Goal: Information Seeking & Learning: Learn about a topic

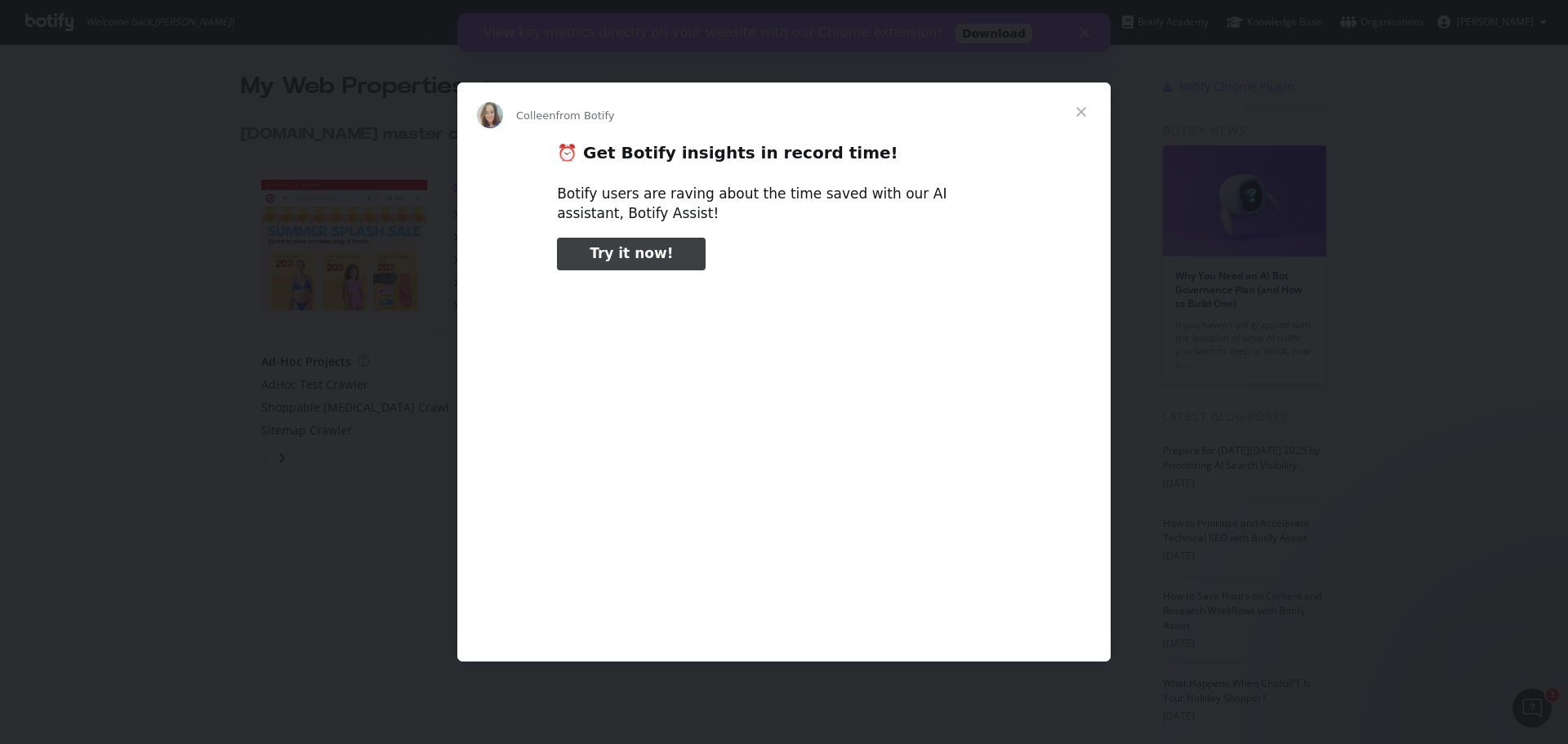
type input "140745"
click at [1075, 115] on span "Close" at bounding box center [1081, 112] width 59 height 59
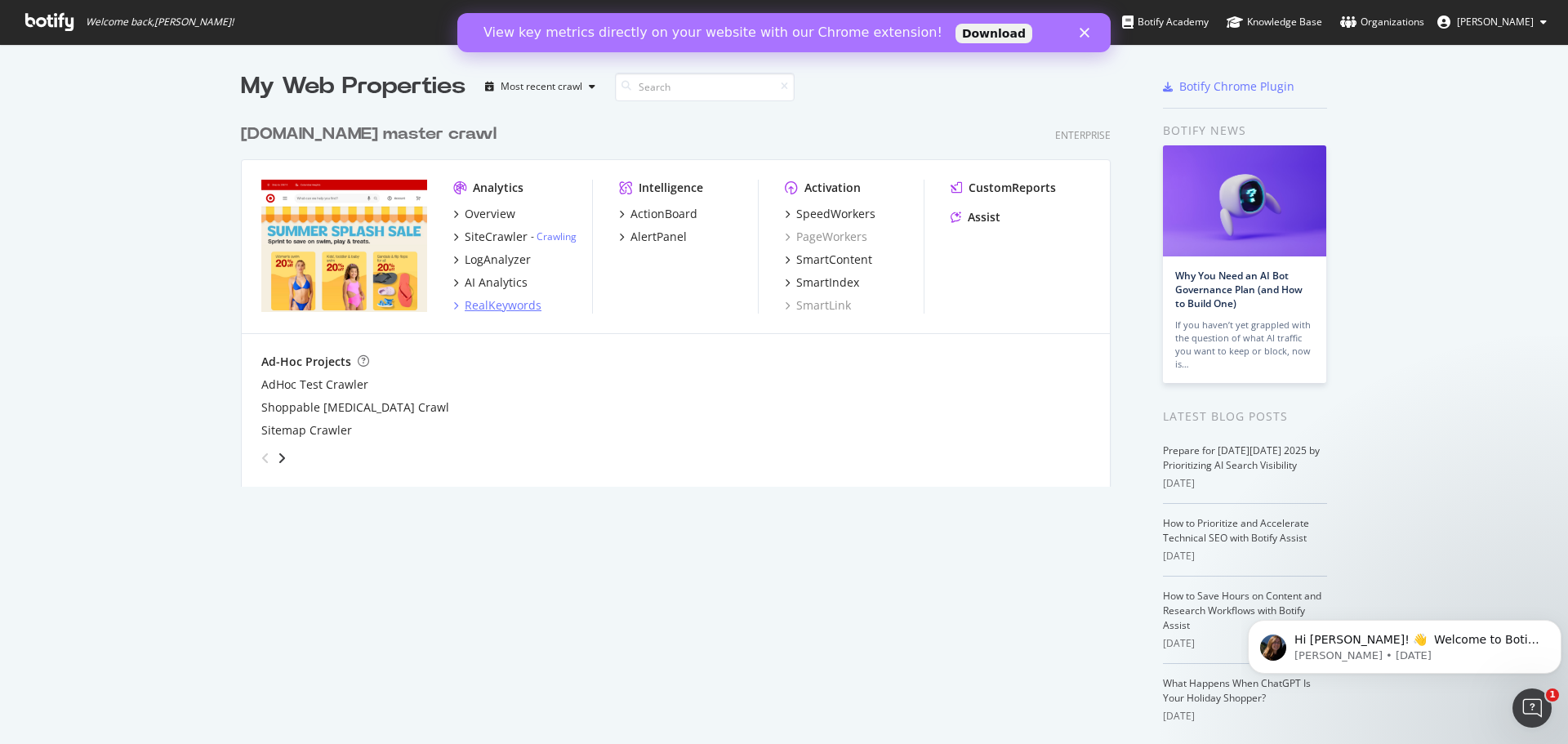
click at [498, 304] on div "RealKeywords" at bounding box center [503, 306] width 77 height 17
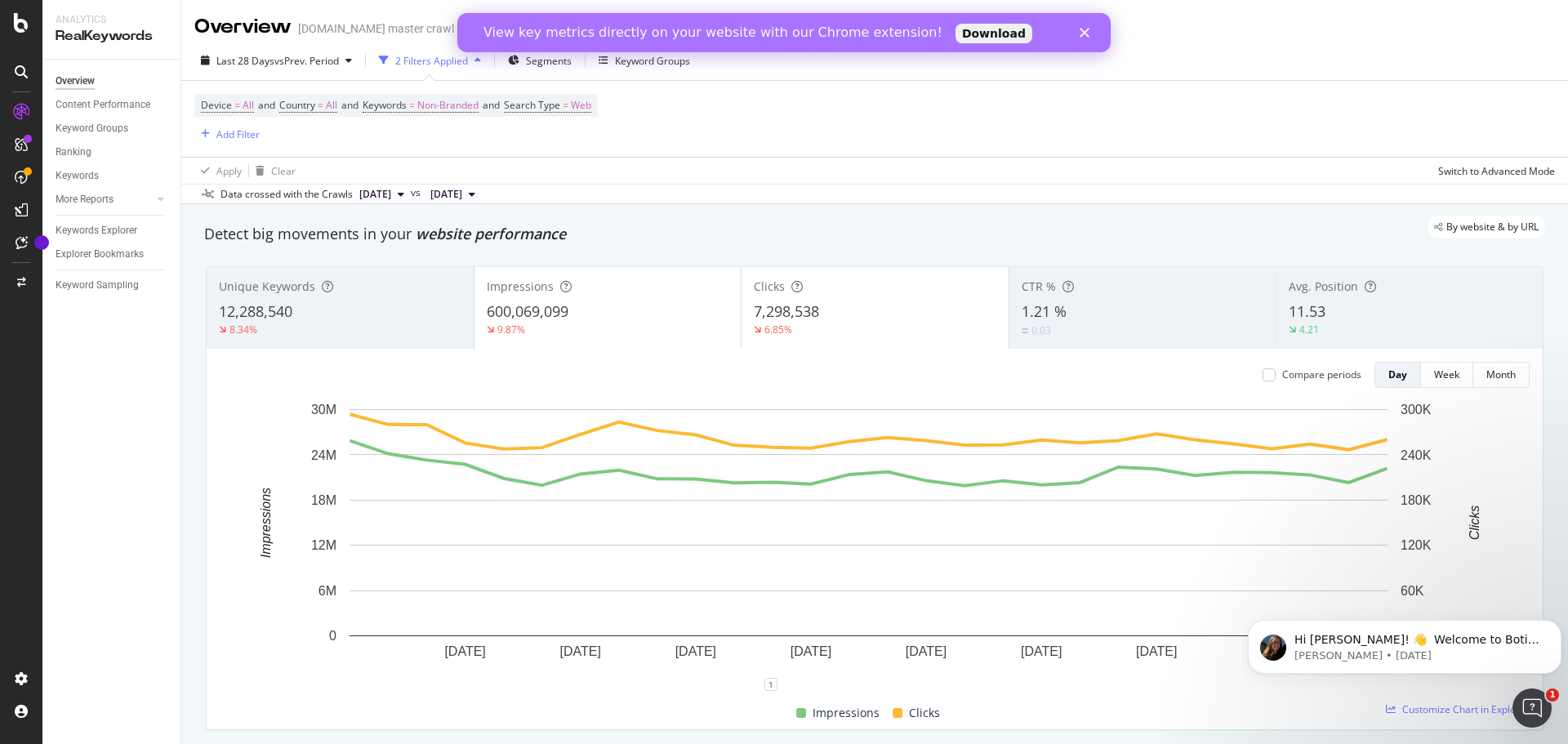
click at [1089, 28] on polygon "Close" at bounding box center [1085, 33] width 10 height 10
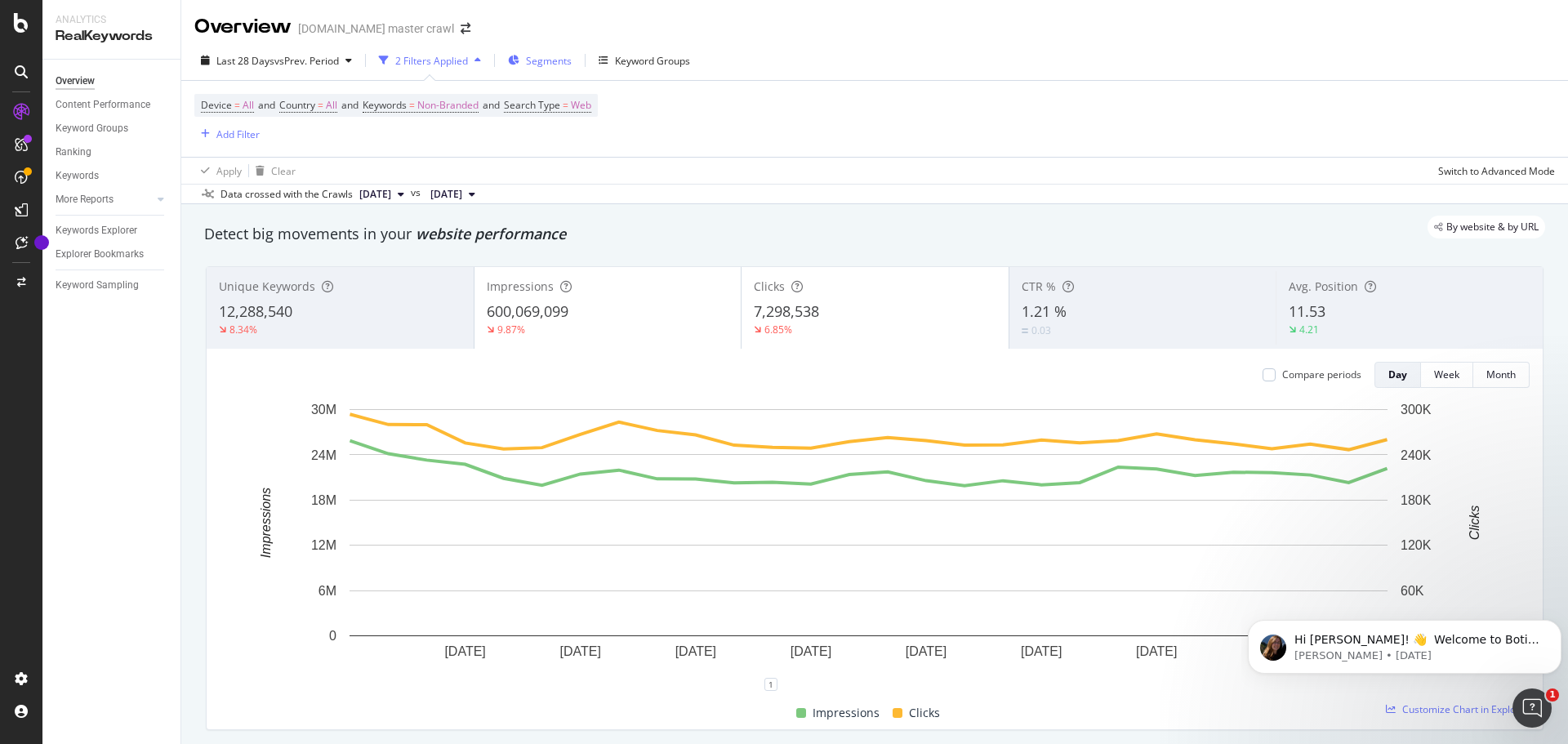
click at [560, 58] on span "Segments" at bounding box center [549, 61] width 46 height 14
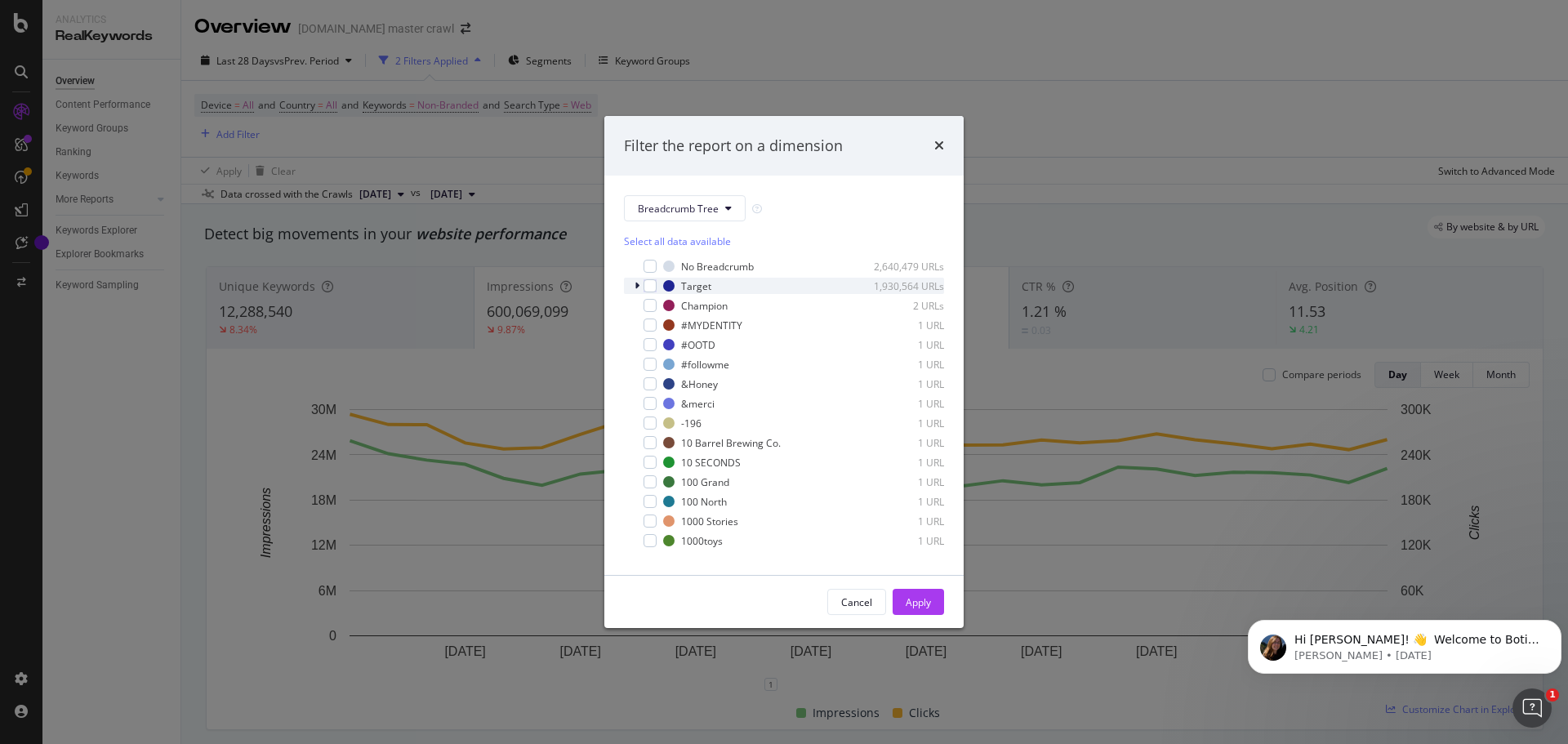
click at [636, 285] on icon "modal" at bounding box center [637, 286] width 5 height 10
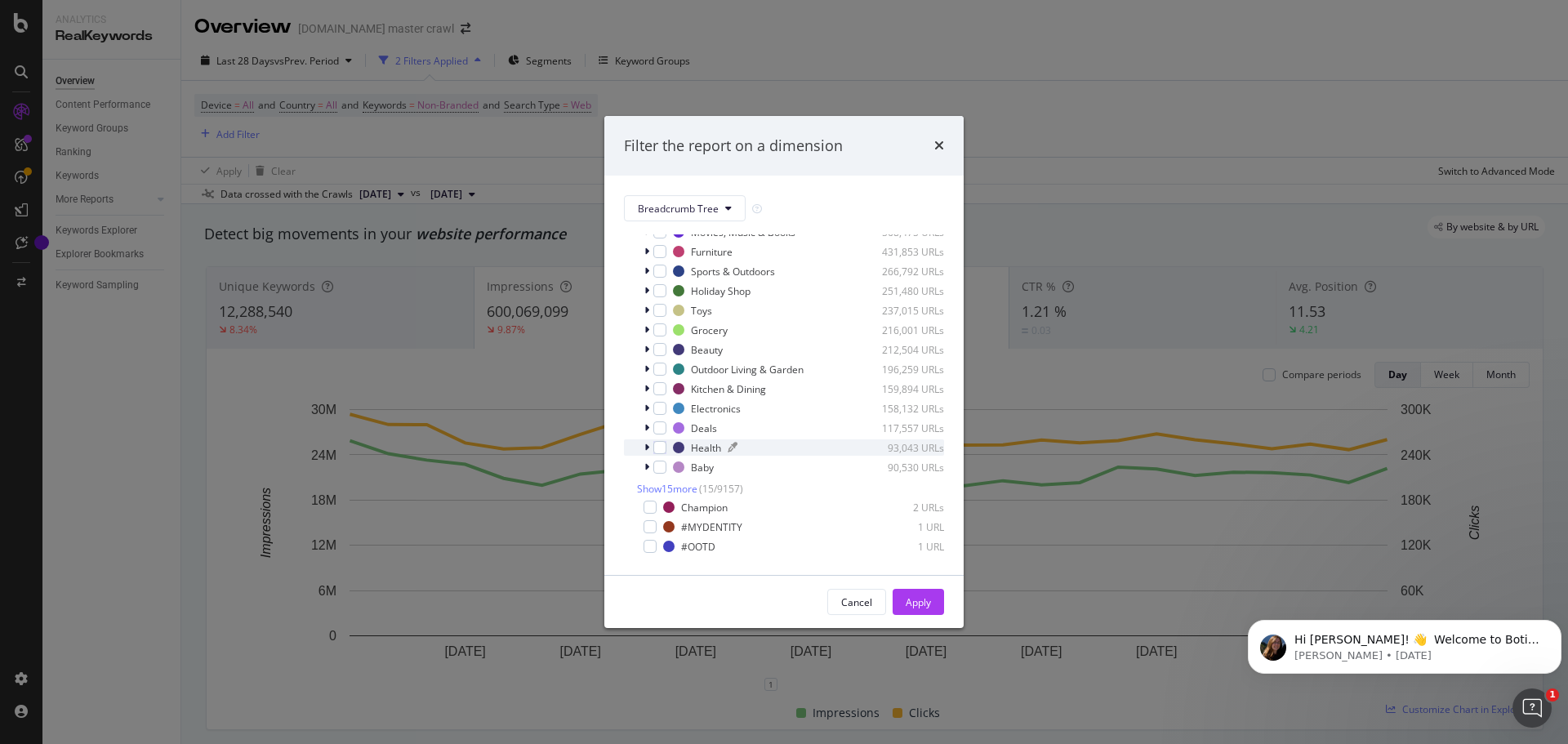
scroll to position [325, 0]
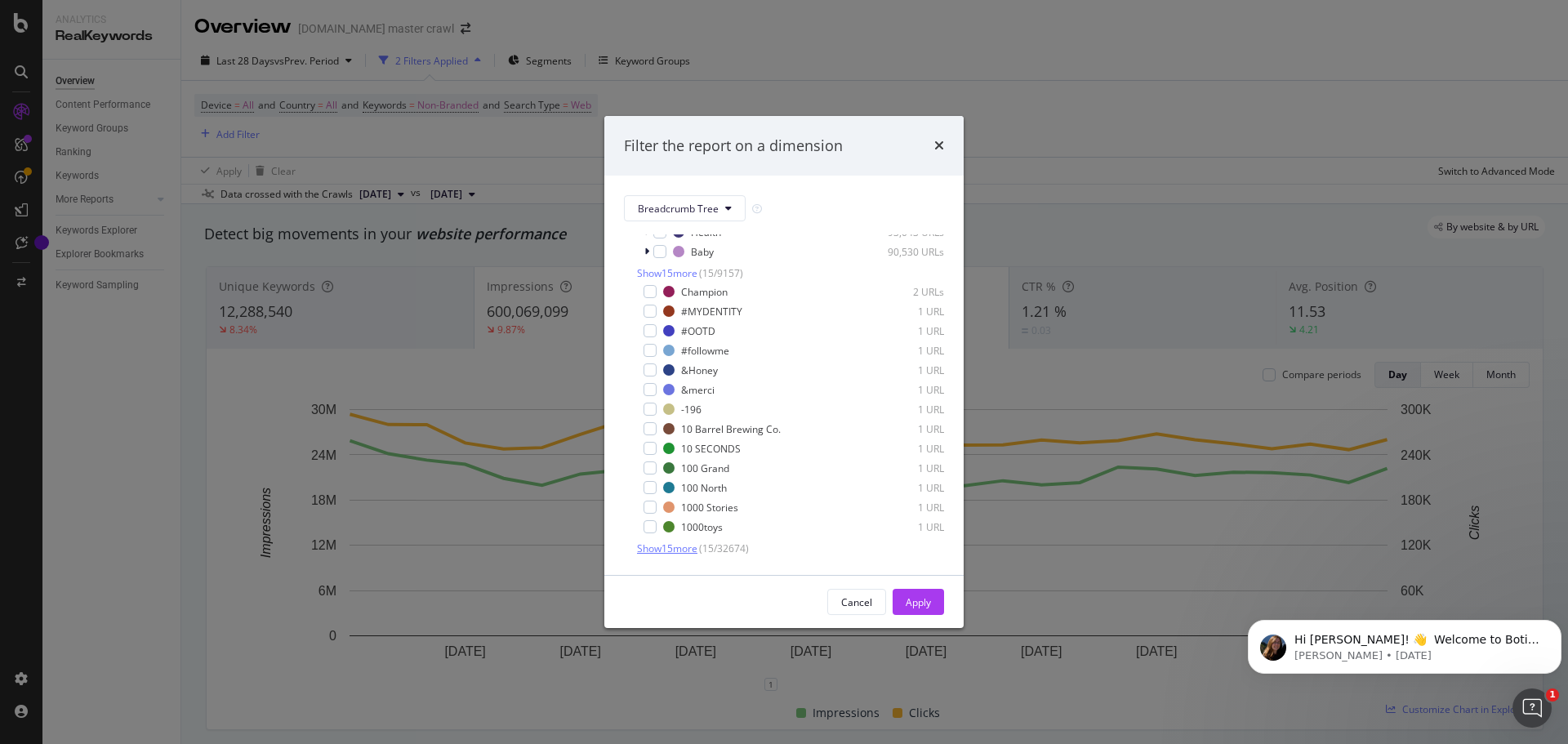
click at [671, 550] on span "Show 15 more" at bounding box center [667, 549] width 60 height 14
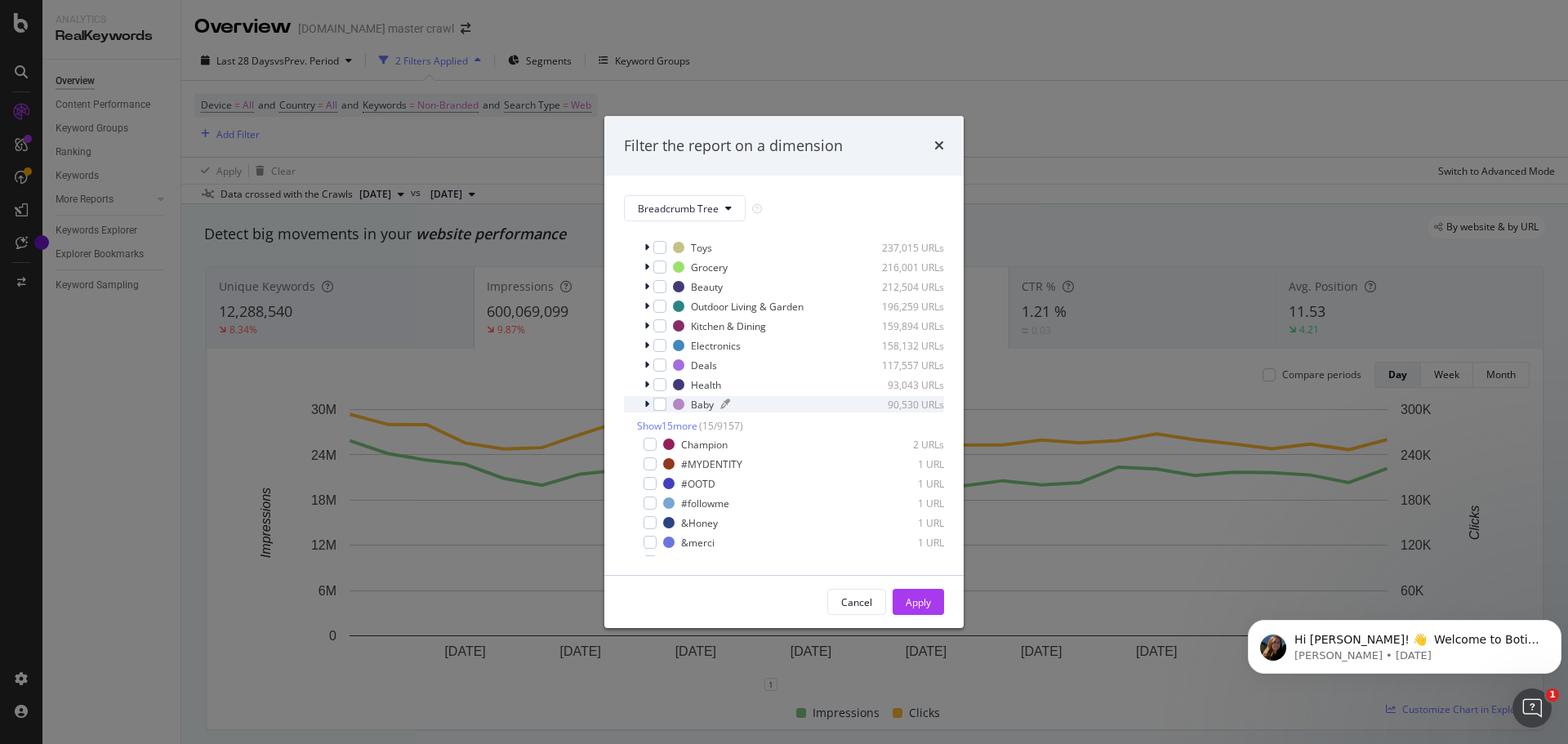
scroll to position [409, 0]
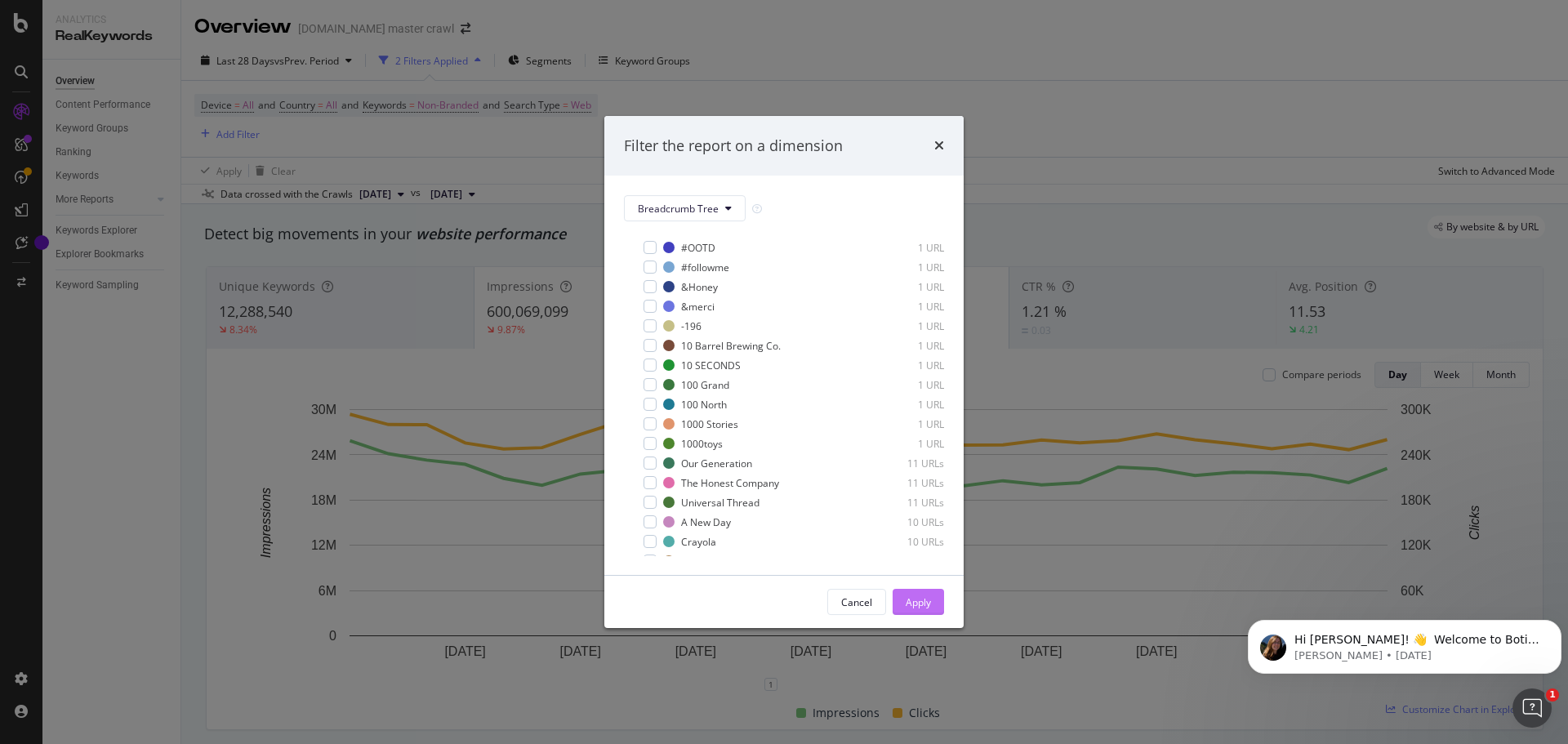
click at [924, 593] on div "Apply" at bounding box center [918, 601] width 25 height 24
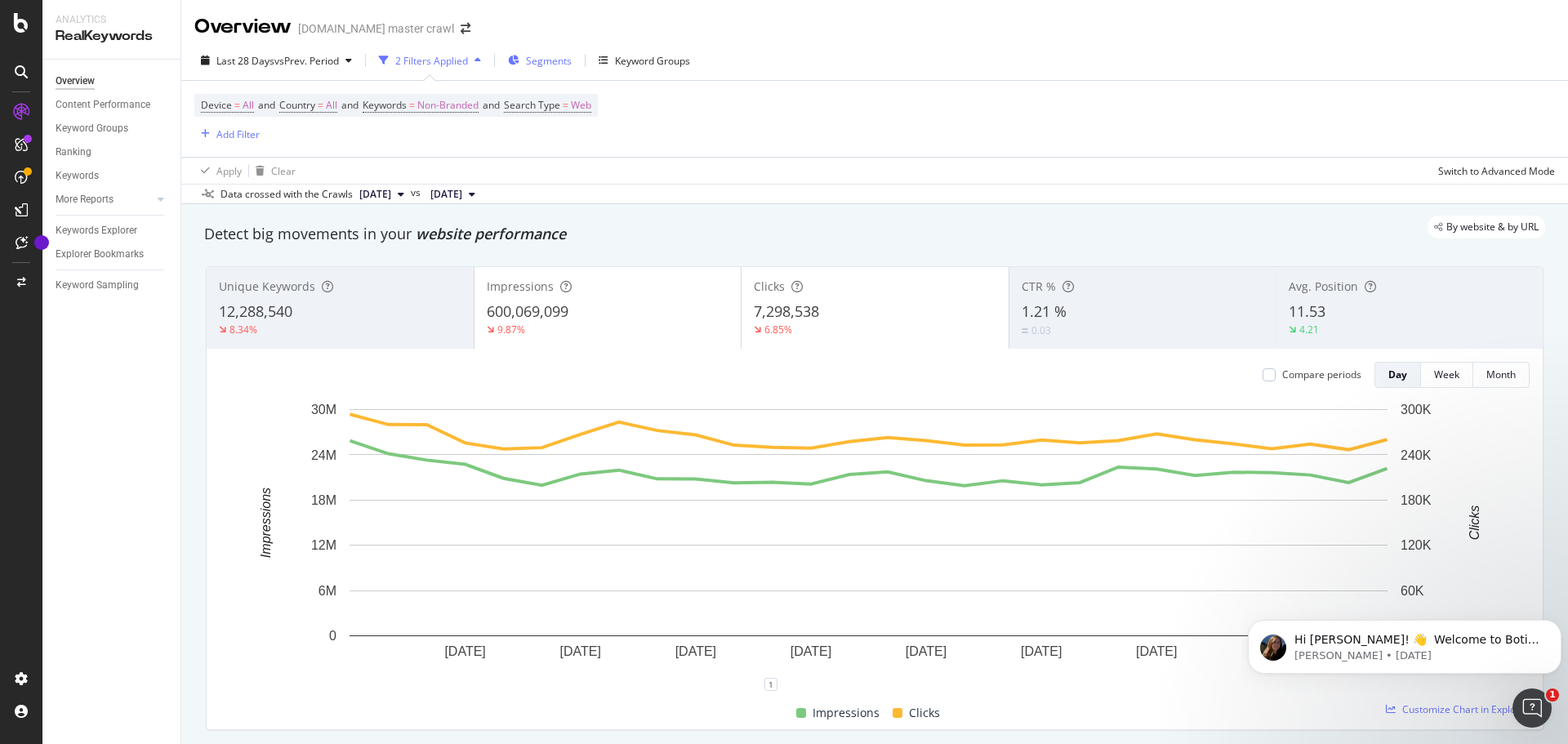
click at [549, 60] on span "Segments" at bounding box center [549, 61] width 46 height 14
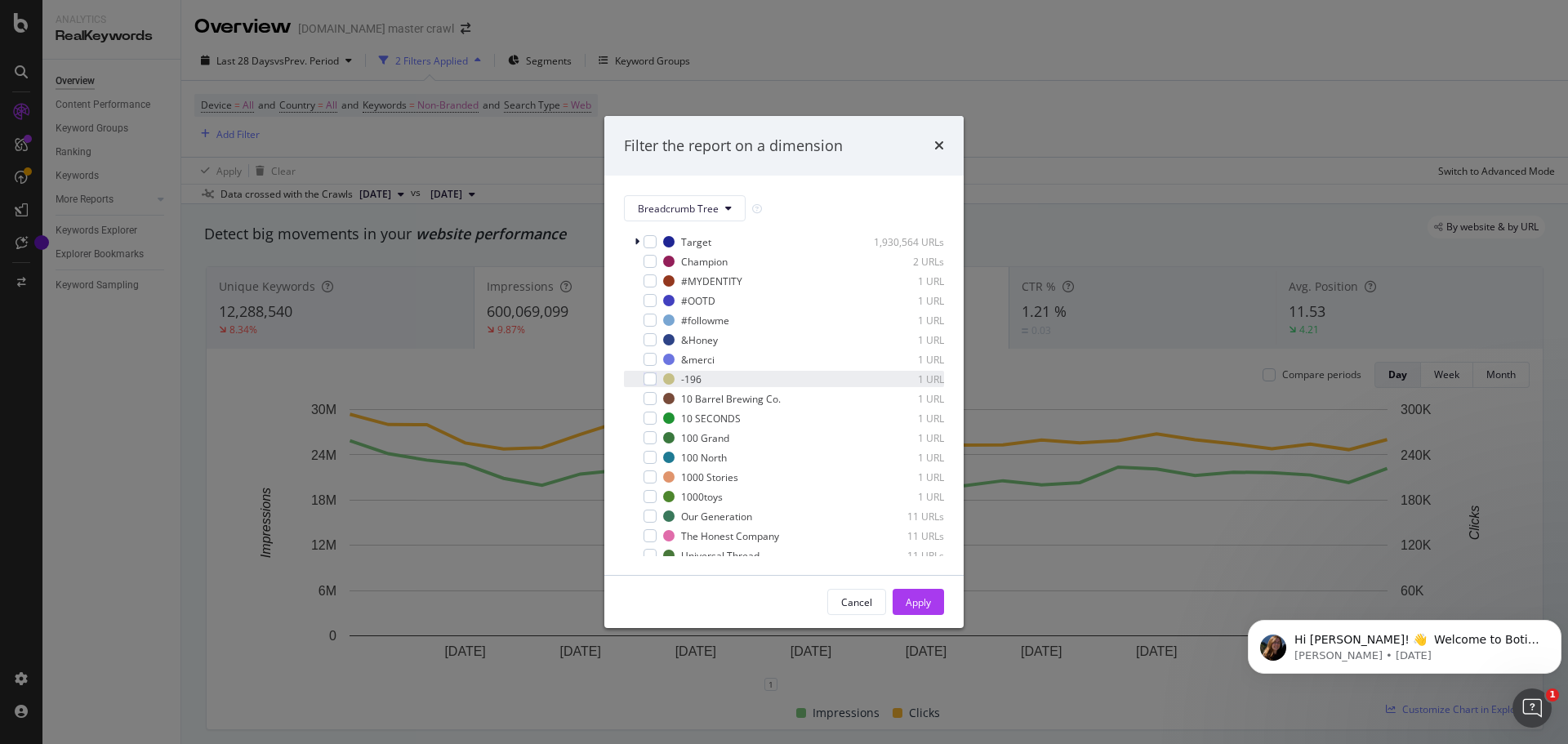
scroll to position [0, 0]
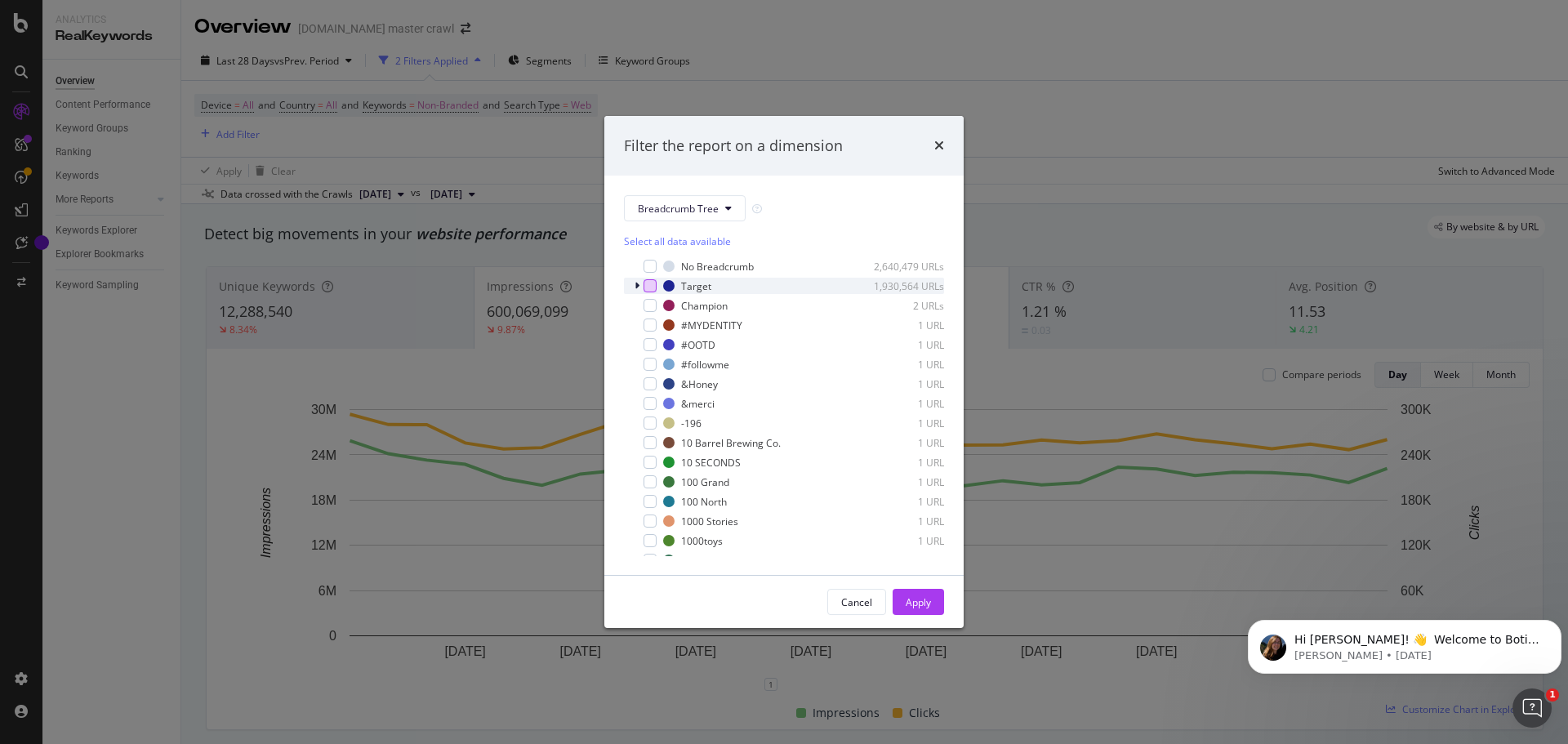
click at [655, 287] on div "modal" at bounding box center [650, 286] width 13 height 13
click at [634, 284] on div "modal" at bounding box center [639, 286] width 10 height 17
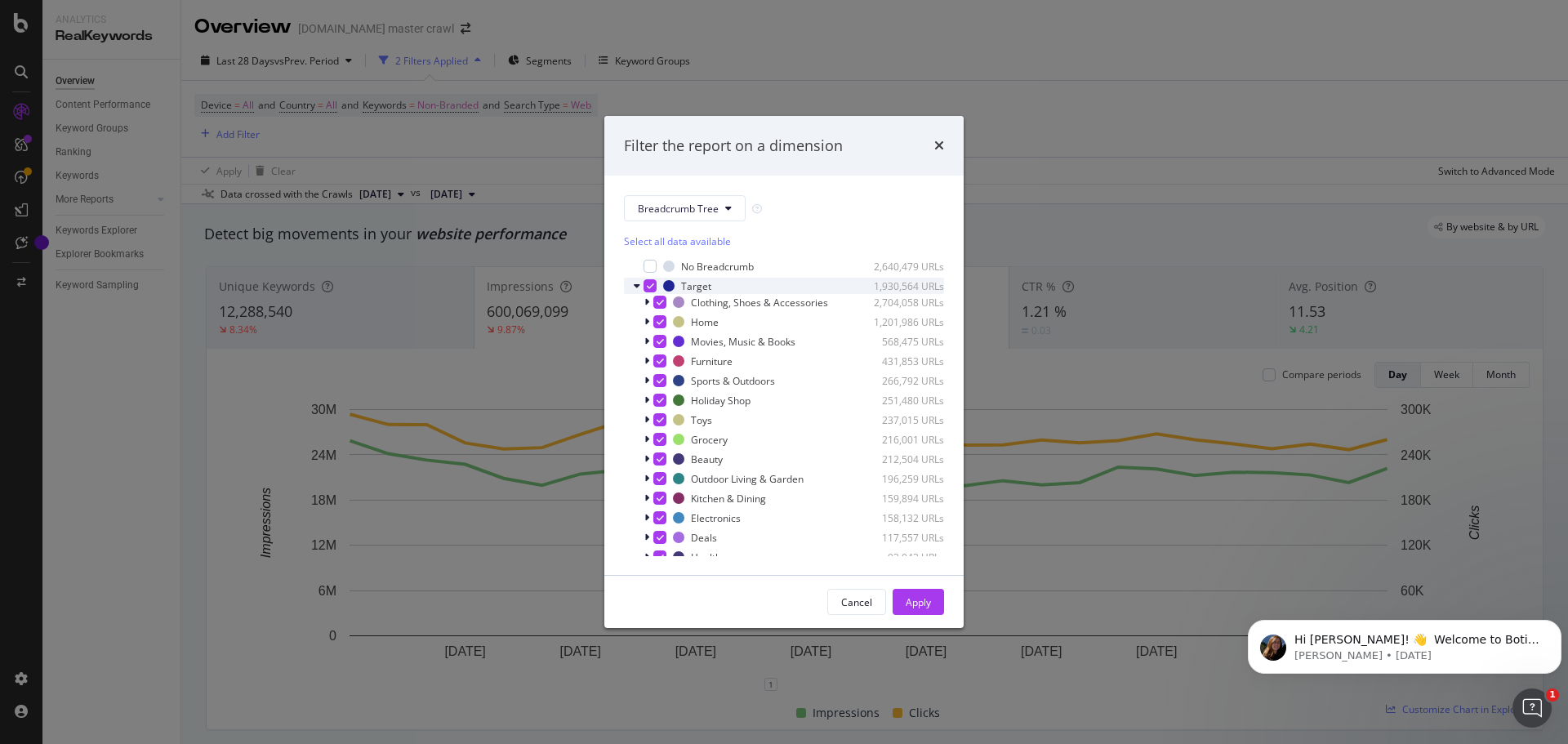
click at [654, 280] on div "modal" at bounding box center [650, 286] width 13 height 13
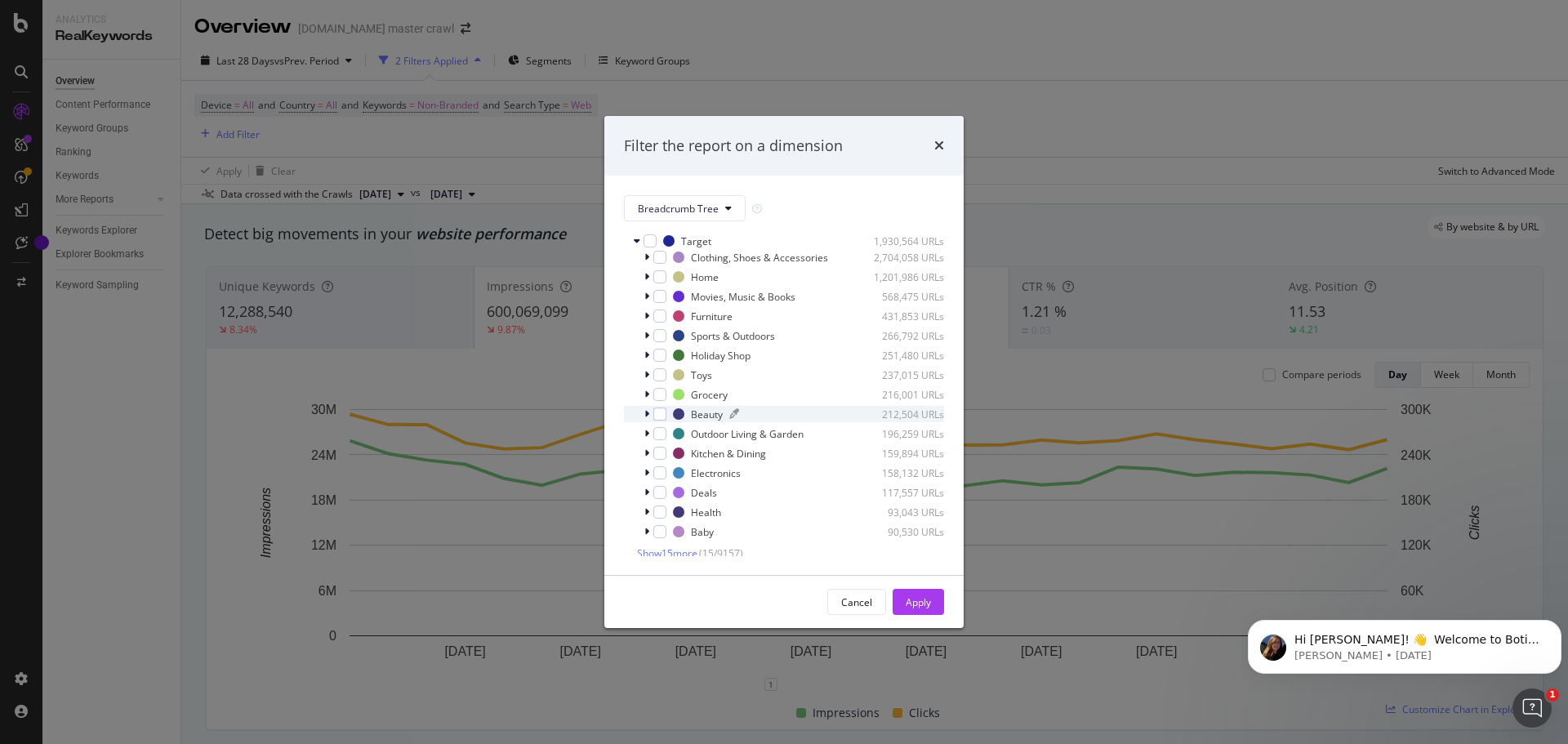
scroll to position [82, 0]
click at [679, 513] on span "Show 15 more" at bounding box center [667, 516] width 60 height 14
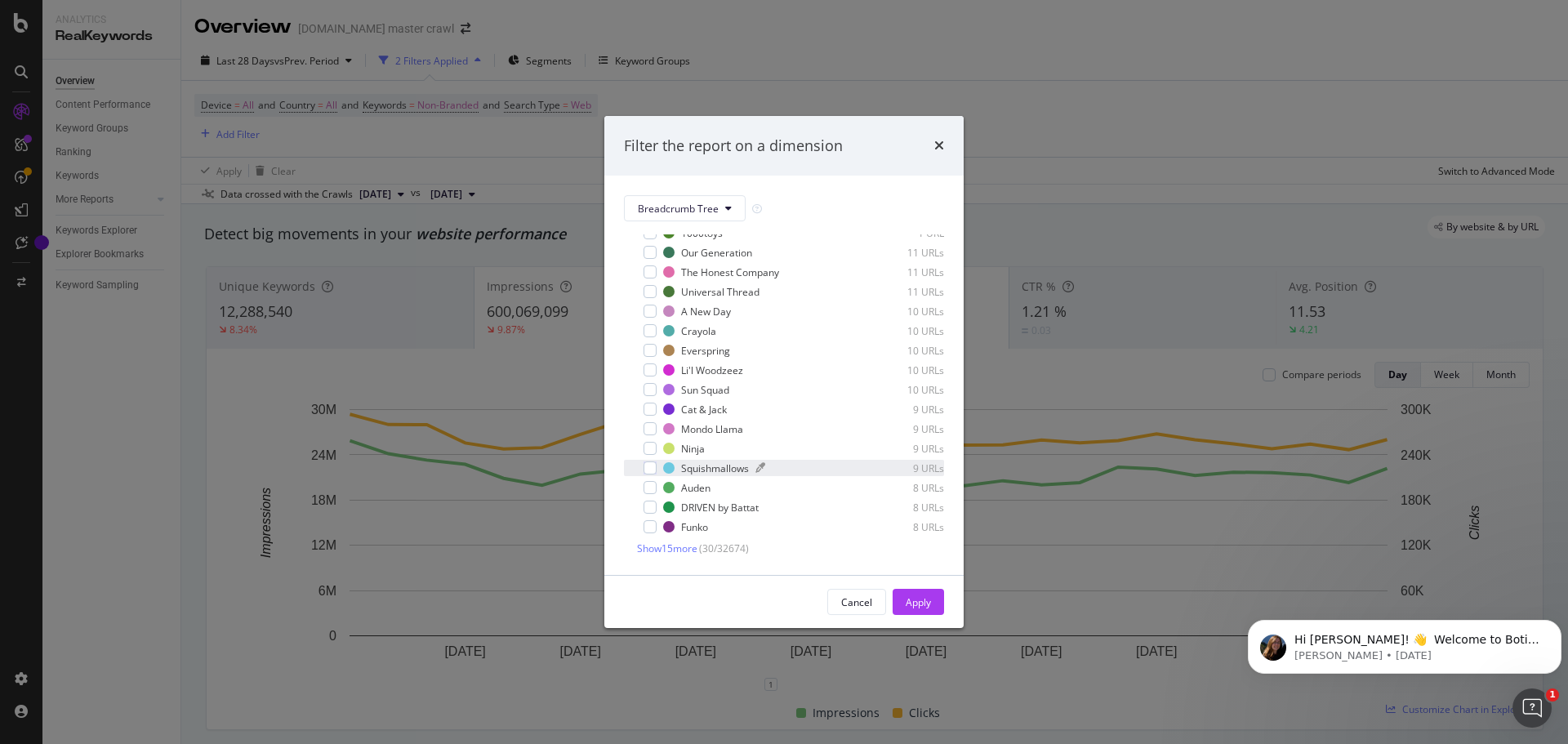
scroll to position [668, 0]
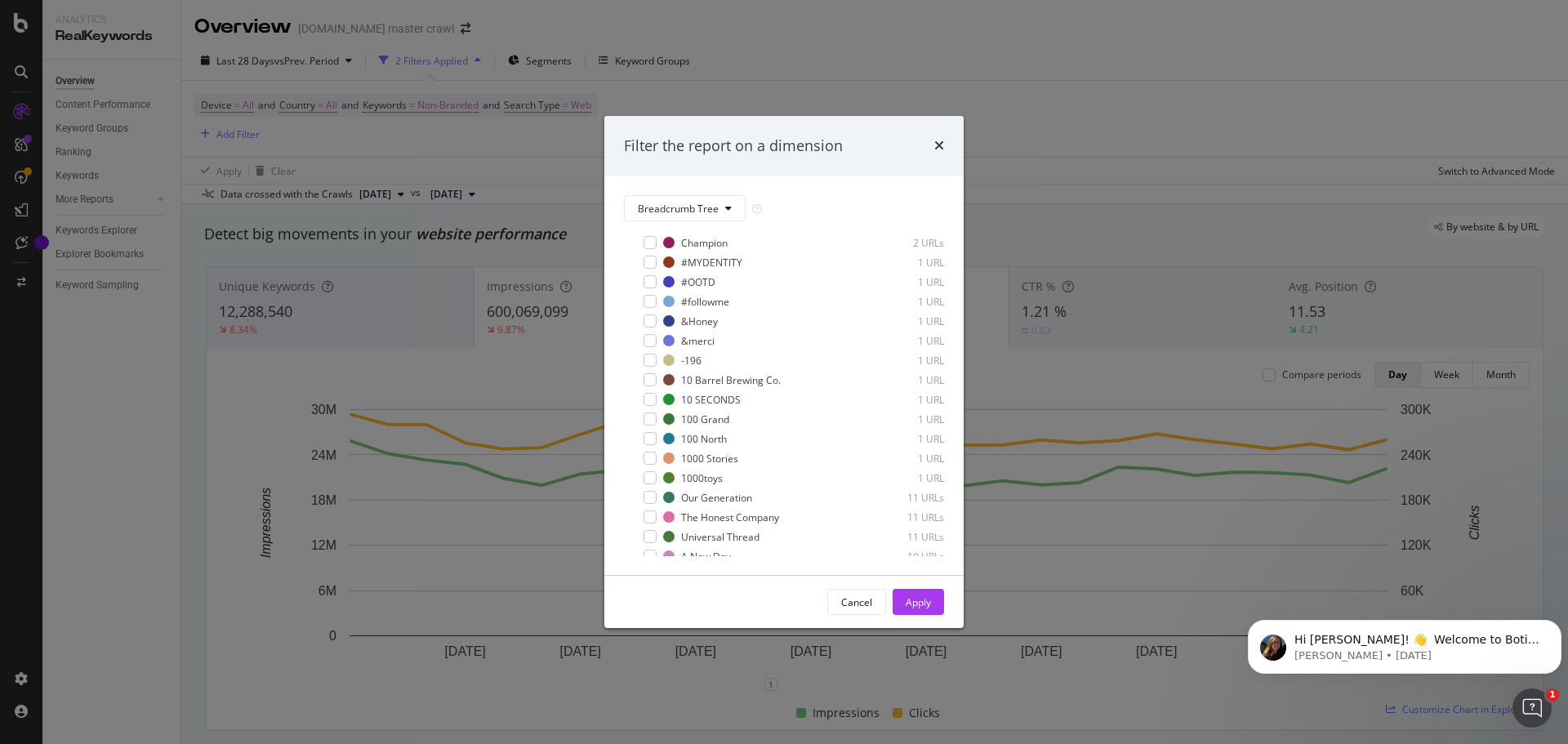
click at [800, 148] on div "Filter the report on a dimension" at bounding box center [733, 146] width 219 height 21
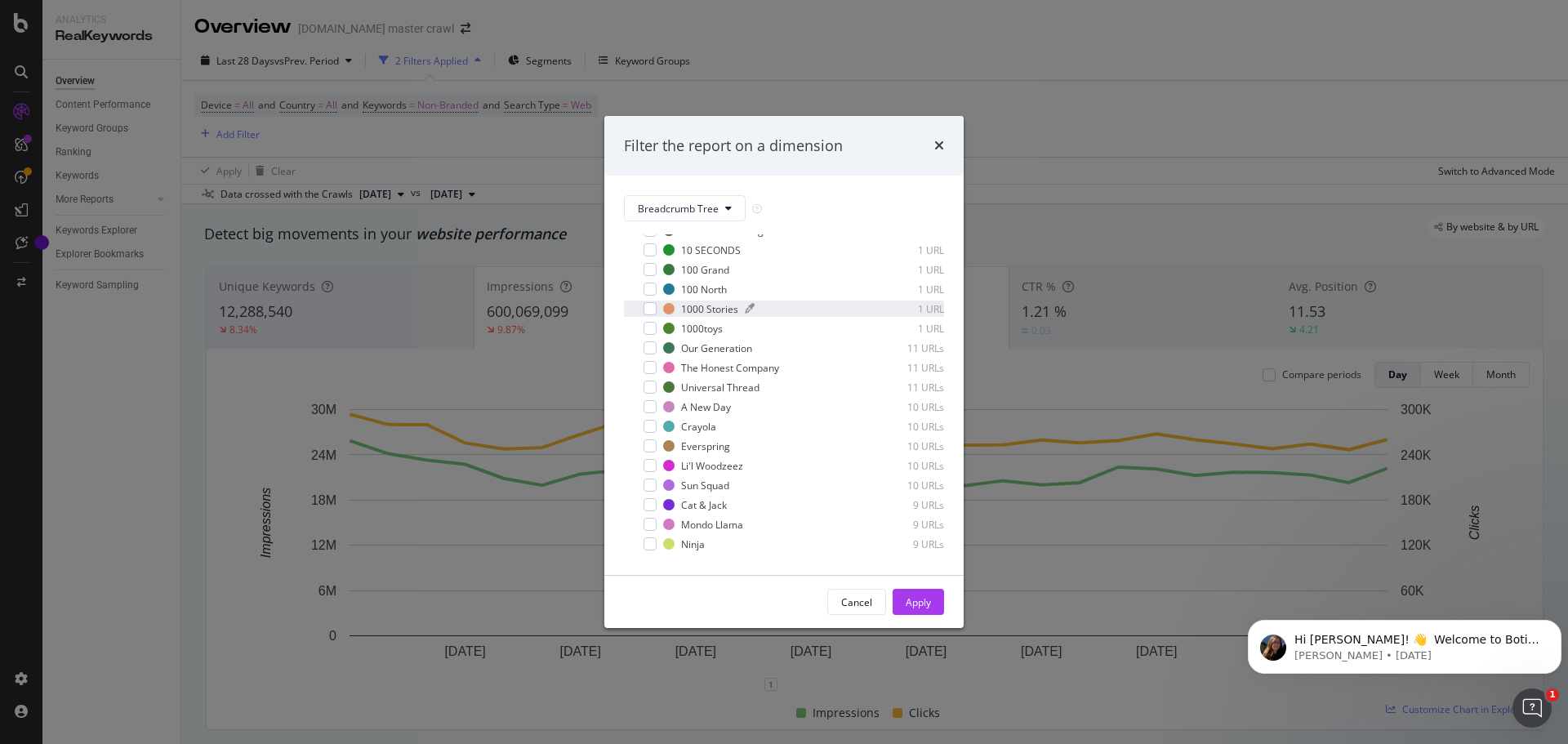
scroll to position [913, 0]
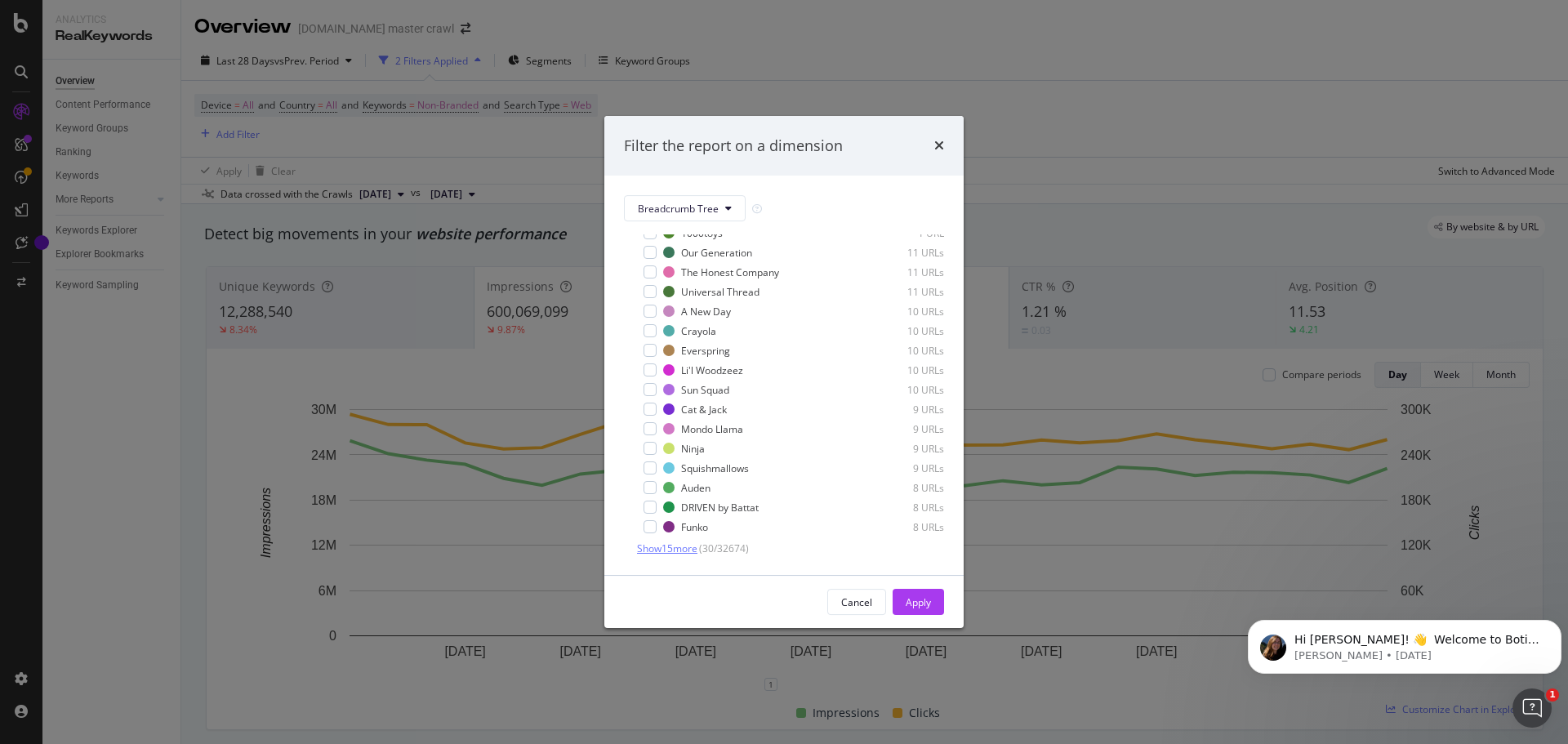
click at [685, 548] on span "Show 15 more" at bounding box center [667, 549] width 60 height 14
click at [685, 387] on span "Show 15 more" at bounding box center [667, 387] width 60 height 14
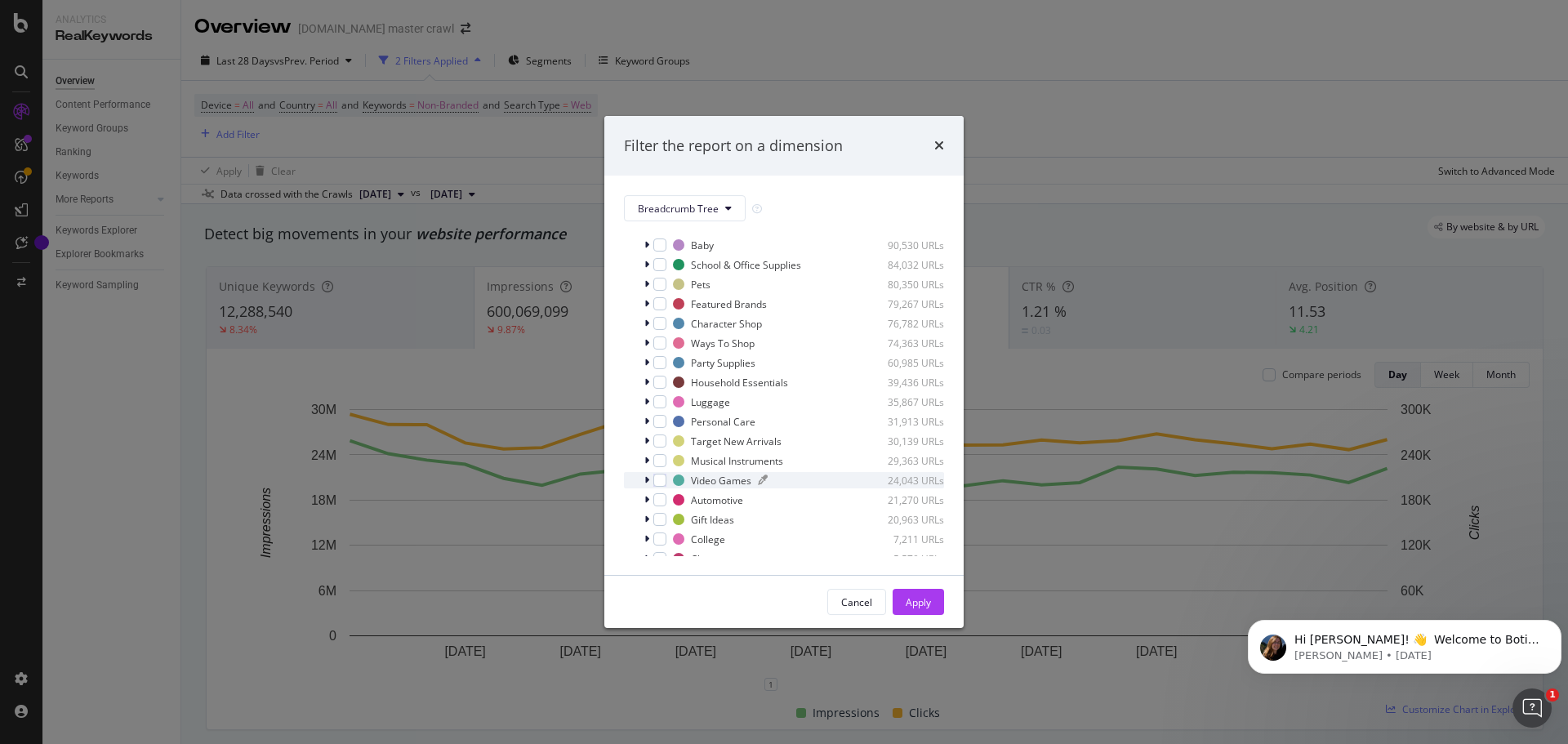
scroll to position [250, 0]
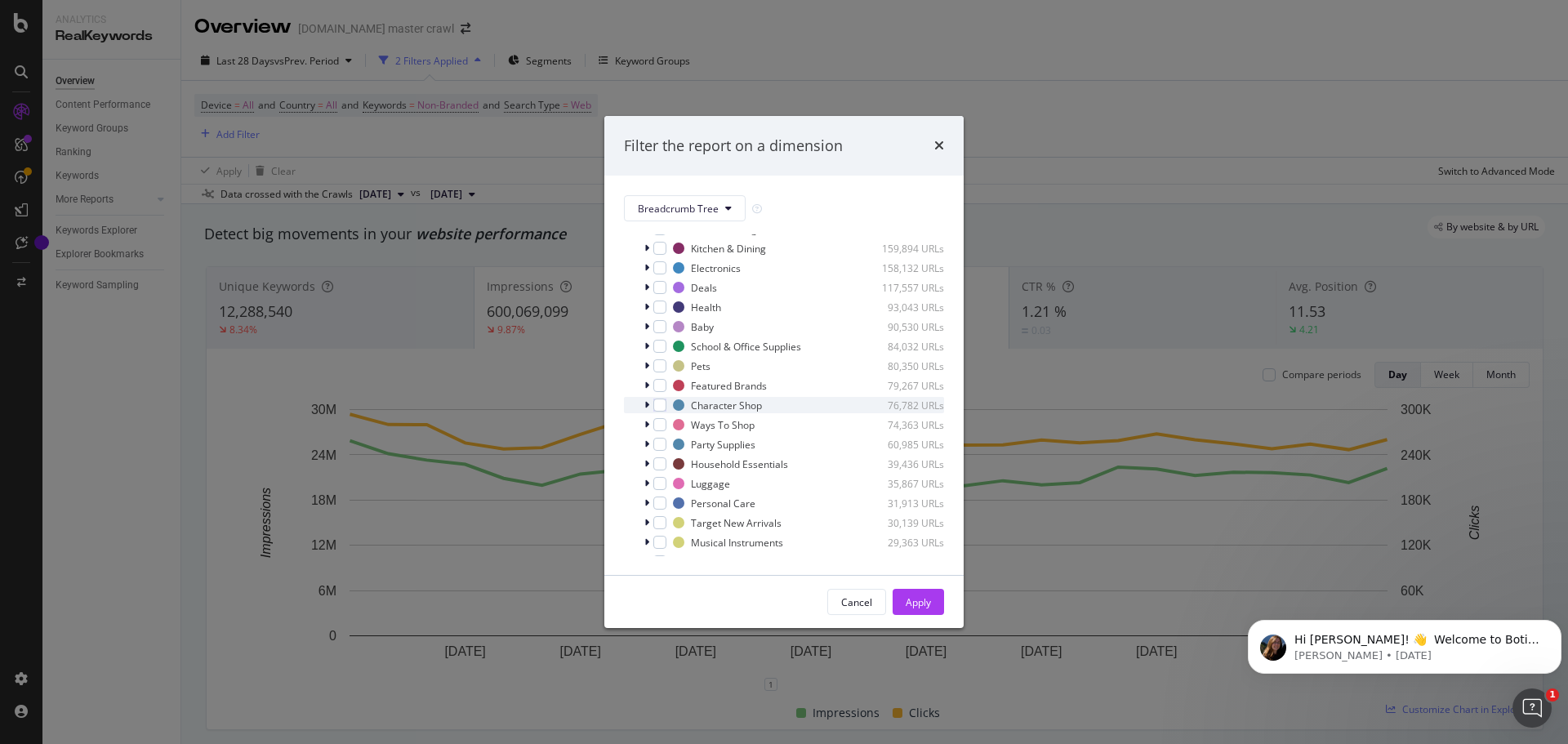
click at [647, 404] on icon "modal" at bounding box center [647, 405] width 5 height 10
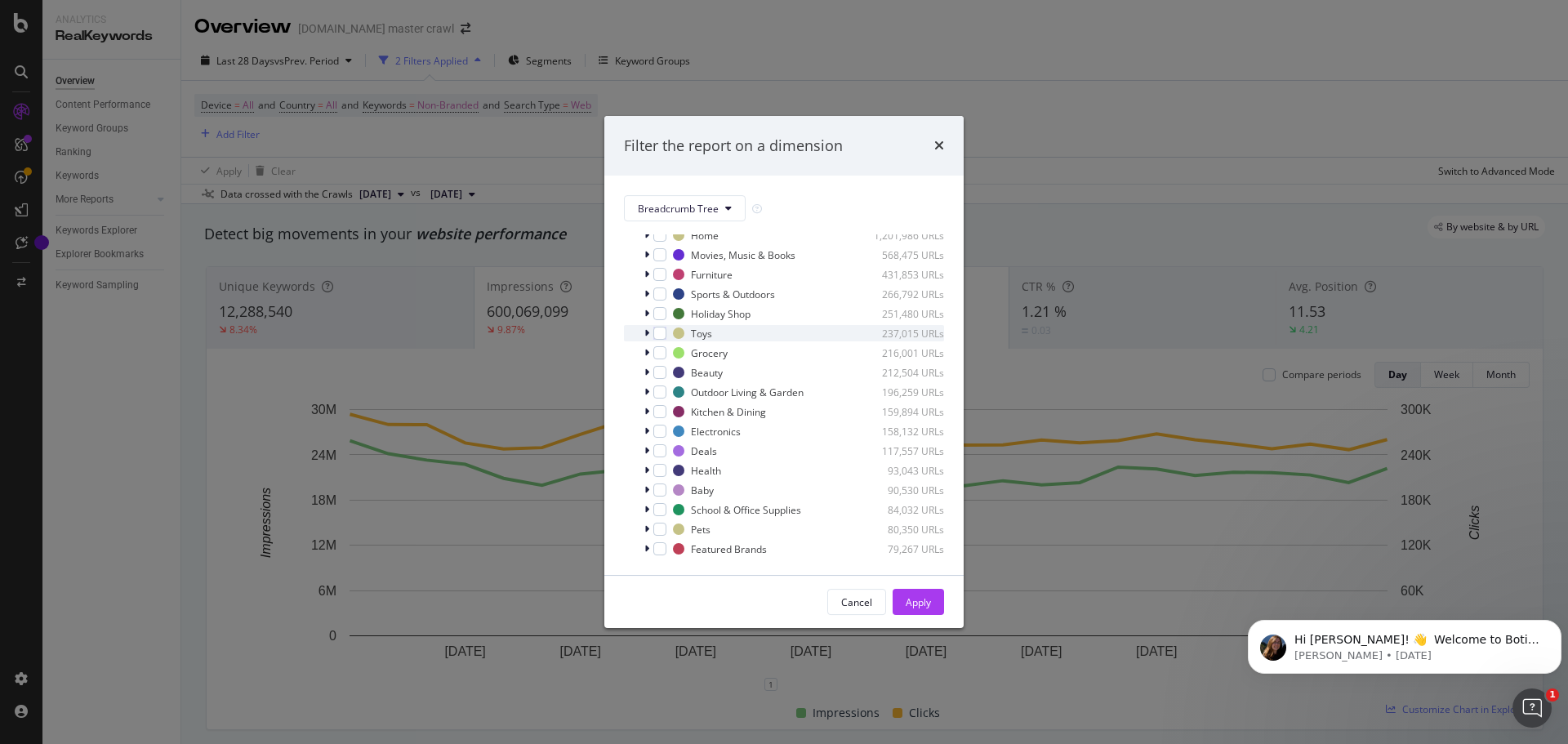
click at [647, 335] on icon "modal" at bounding box center [647, 334] width 5 height 10
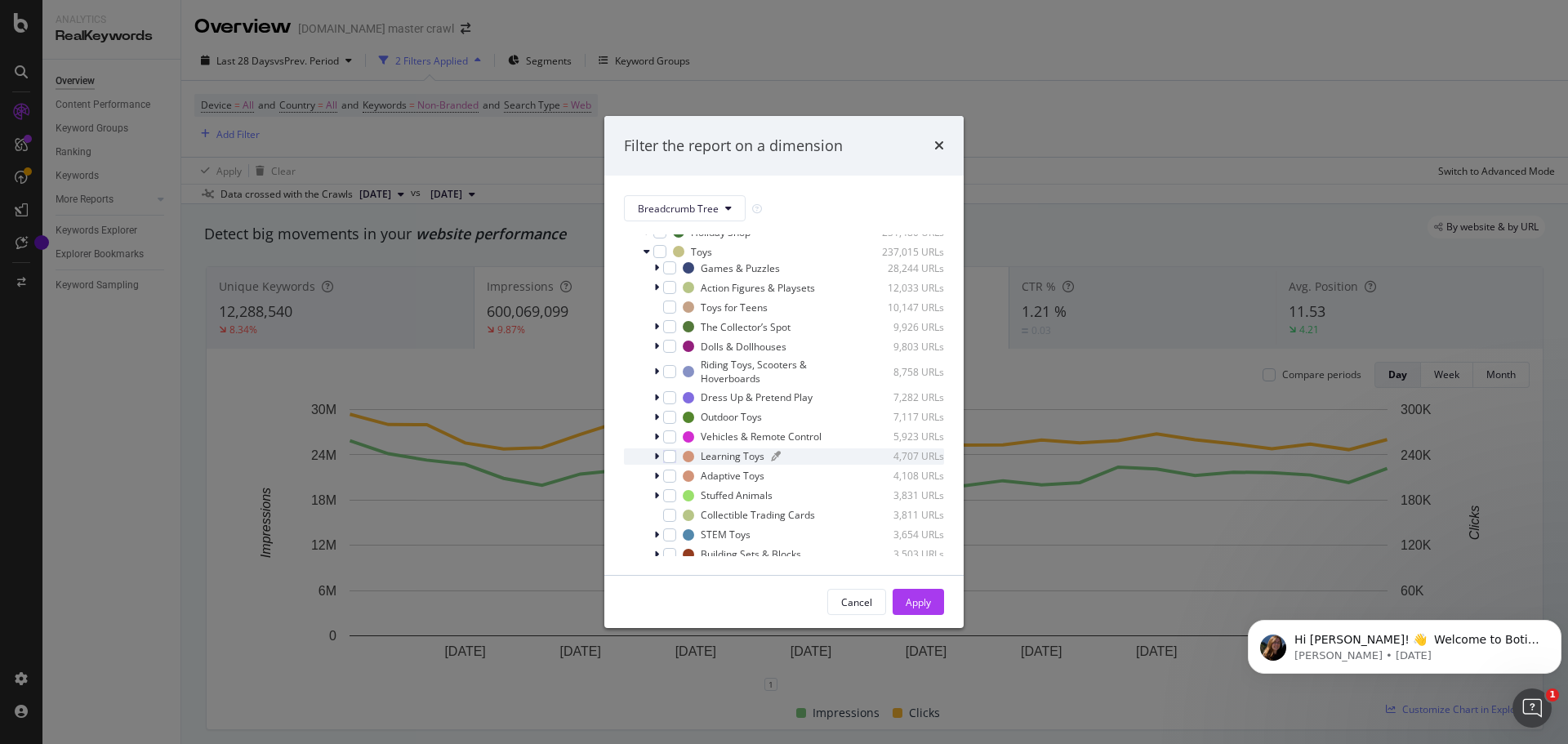
scroll to position [250, 0]
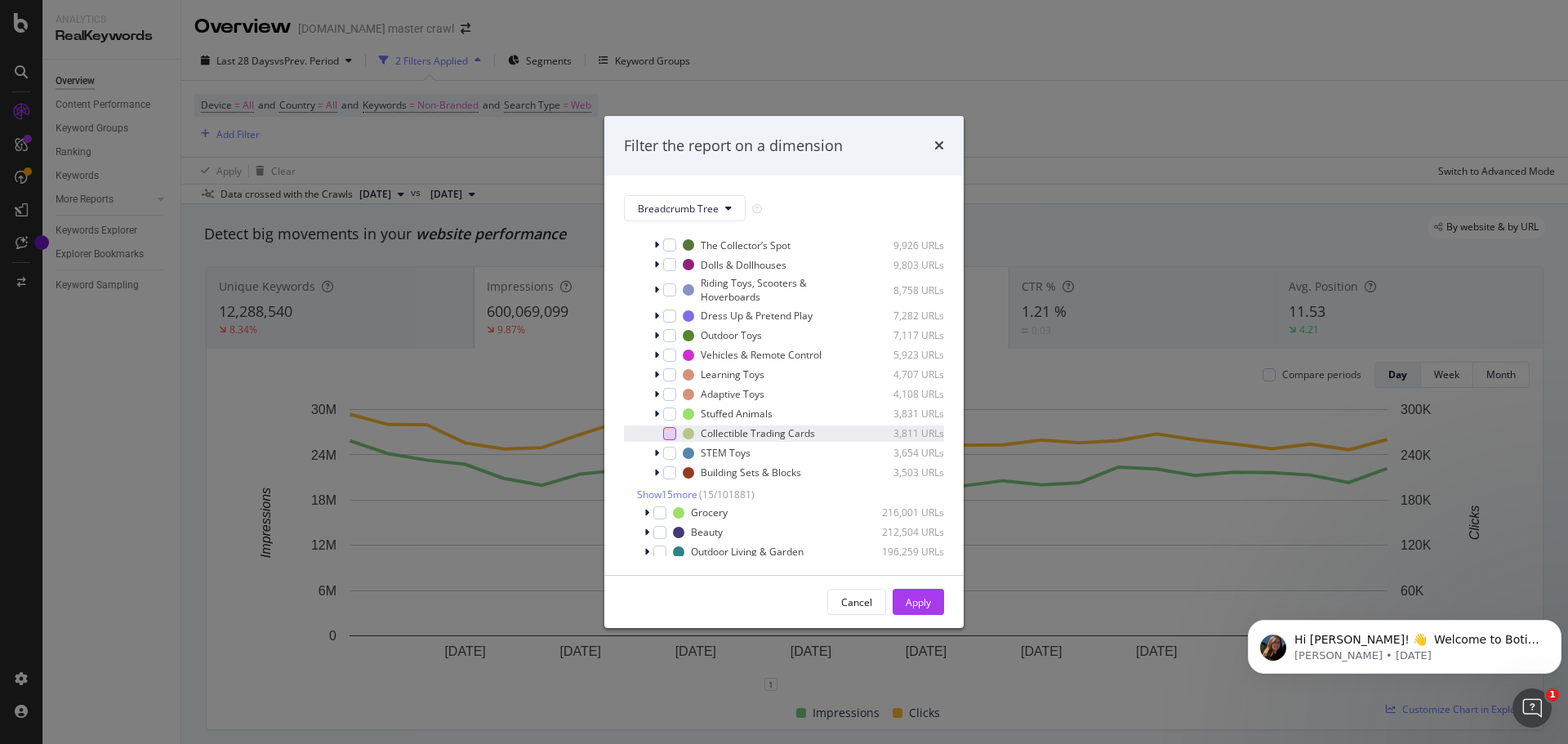
click at [671, 431] on div "modal" at bounding box center [669, 434] width 13 height 13
click at [921, 598] on div "Apply" at bounding box center [918, 602] width 25 height 14
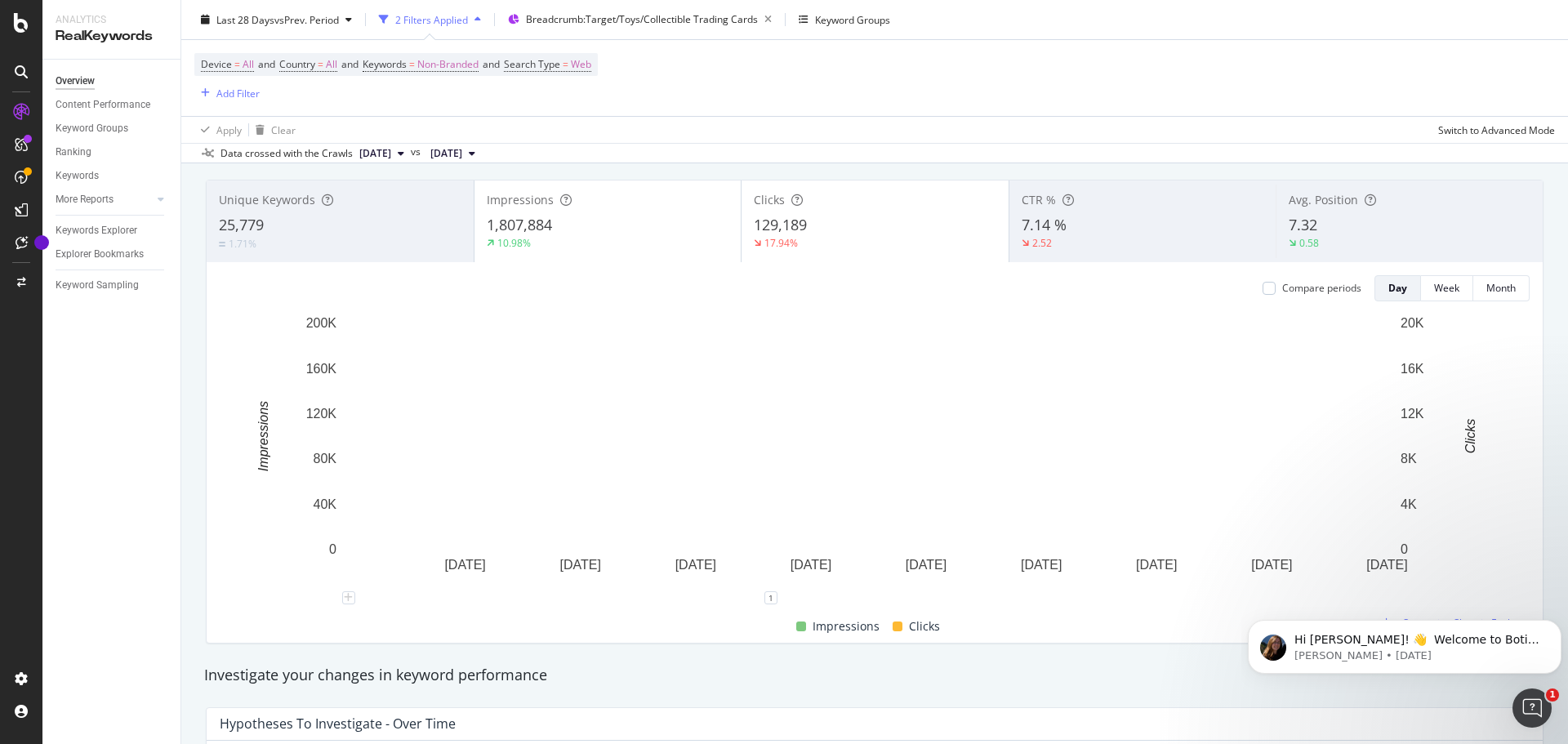
scroll to position [82, 0]
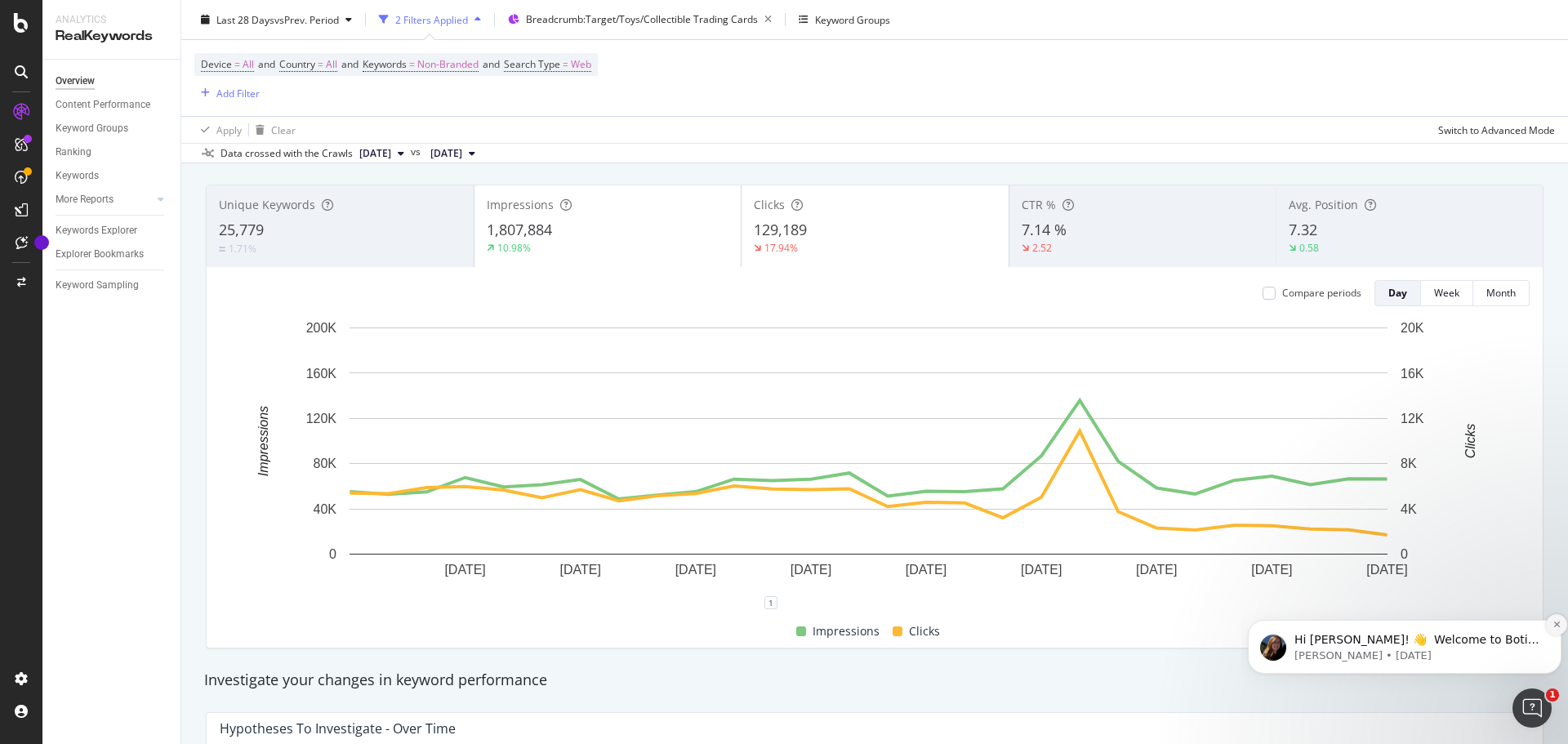
click at [1552, 623] on icon "Dismiss notification" at bounding box center [1556, 624] width 9 height 9
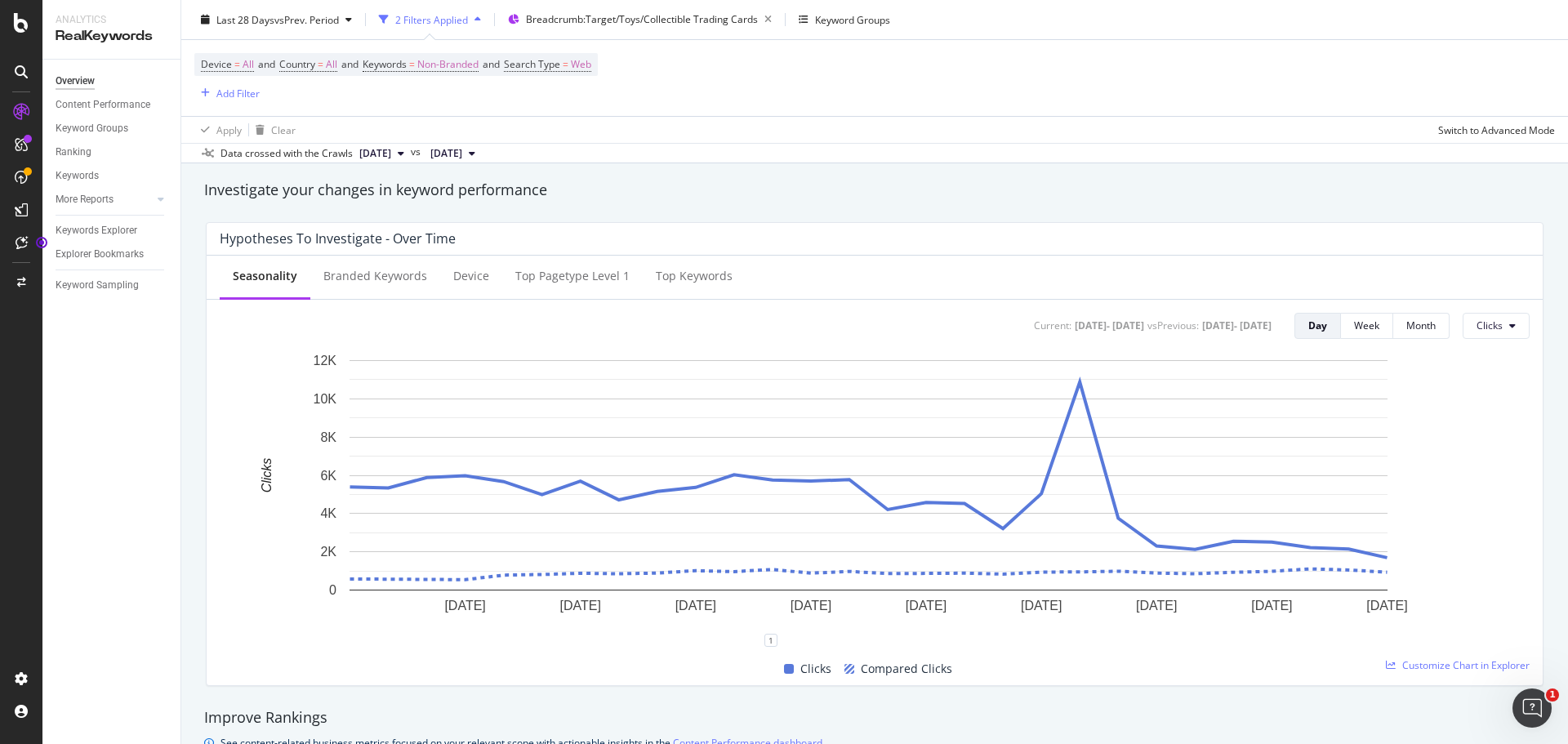
scroll to position [327, 0]
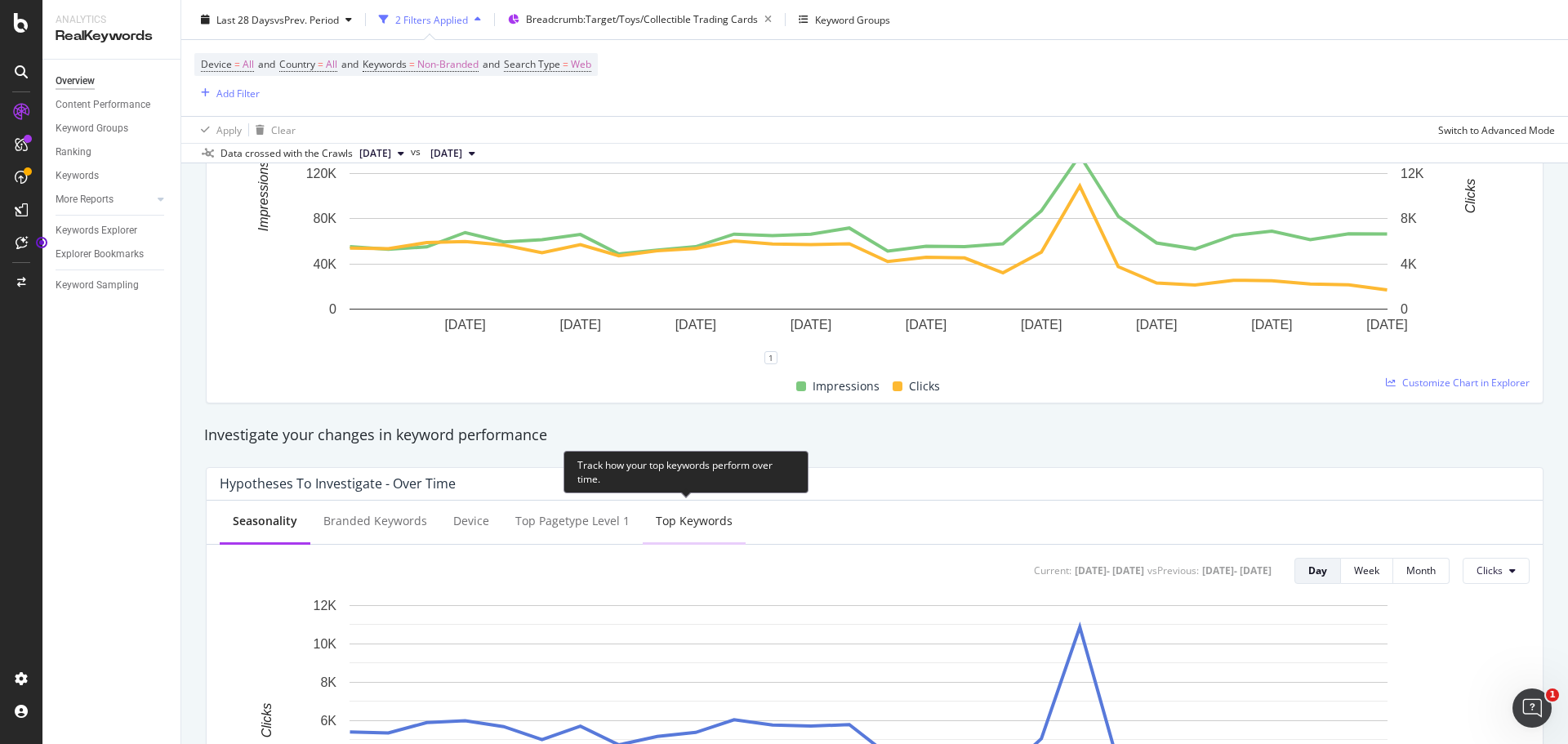
click at [714, 518] on div "Top Keywords" at bounding box center [694, 521] width 77 height 17
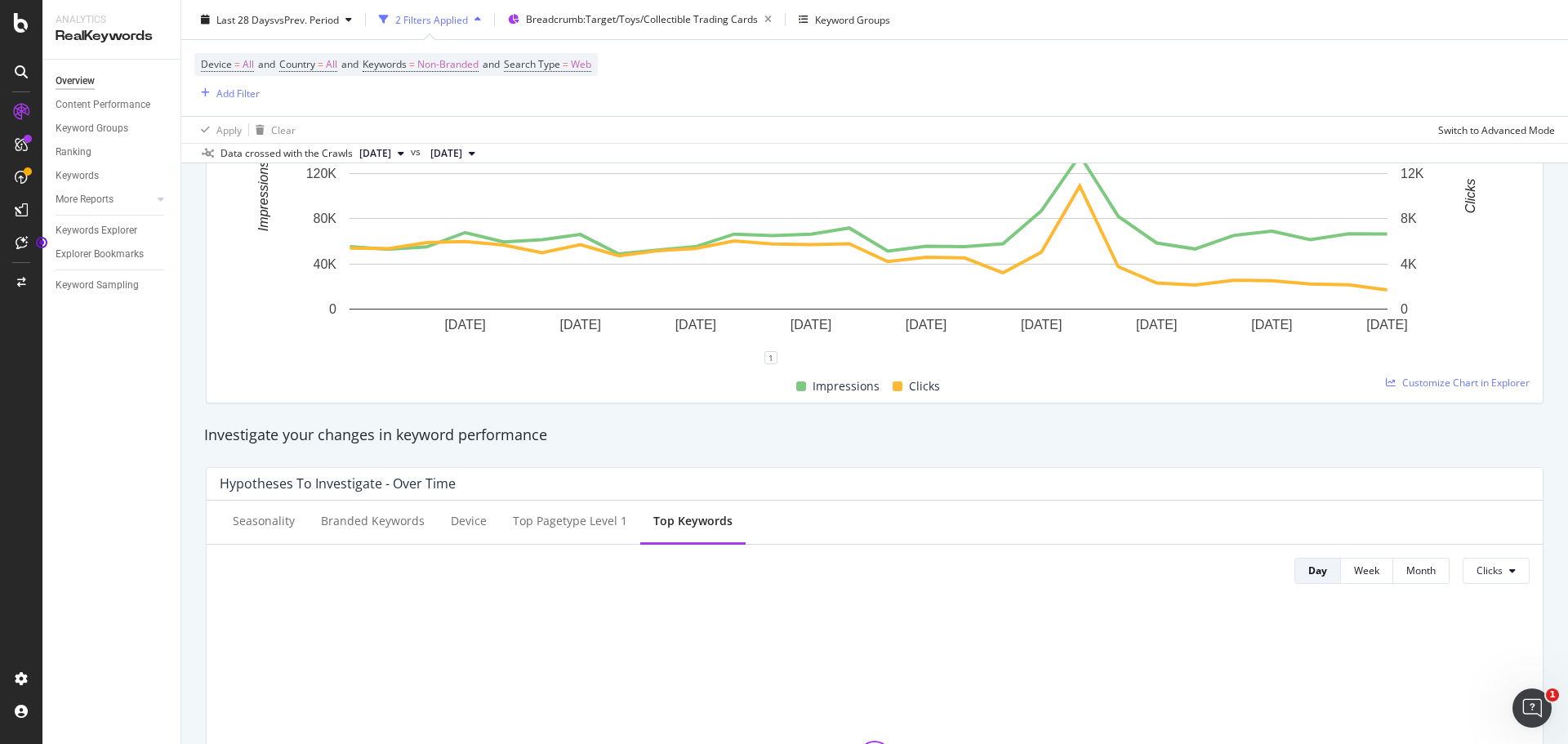
scroll to position [572, 0]
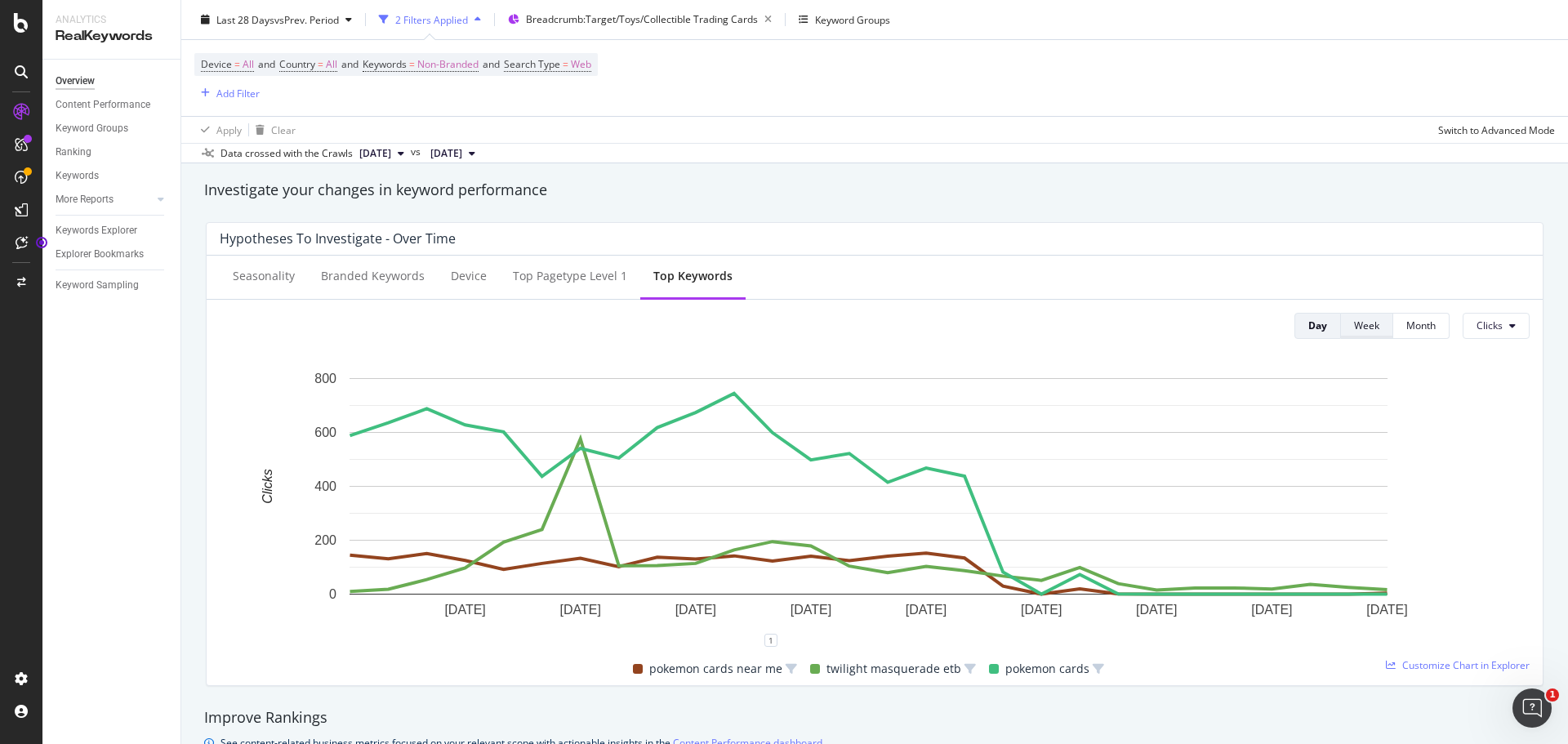
click at [1354, 321] on div "Week" at bounding box center [1366, 325] width 25 height 14
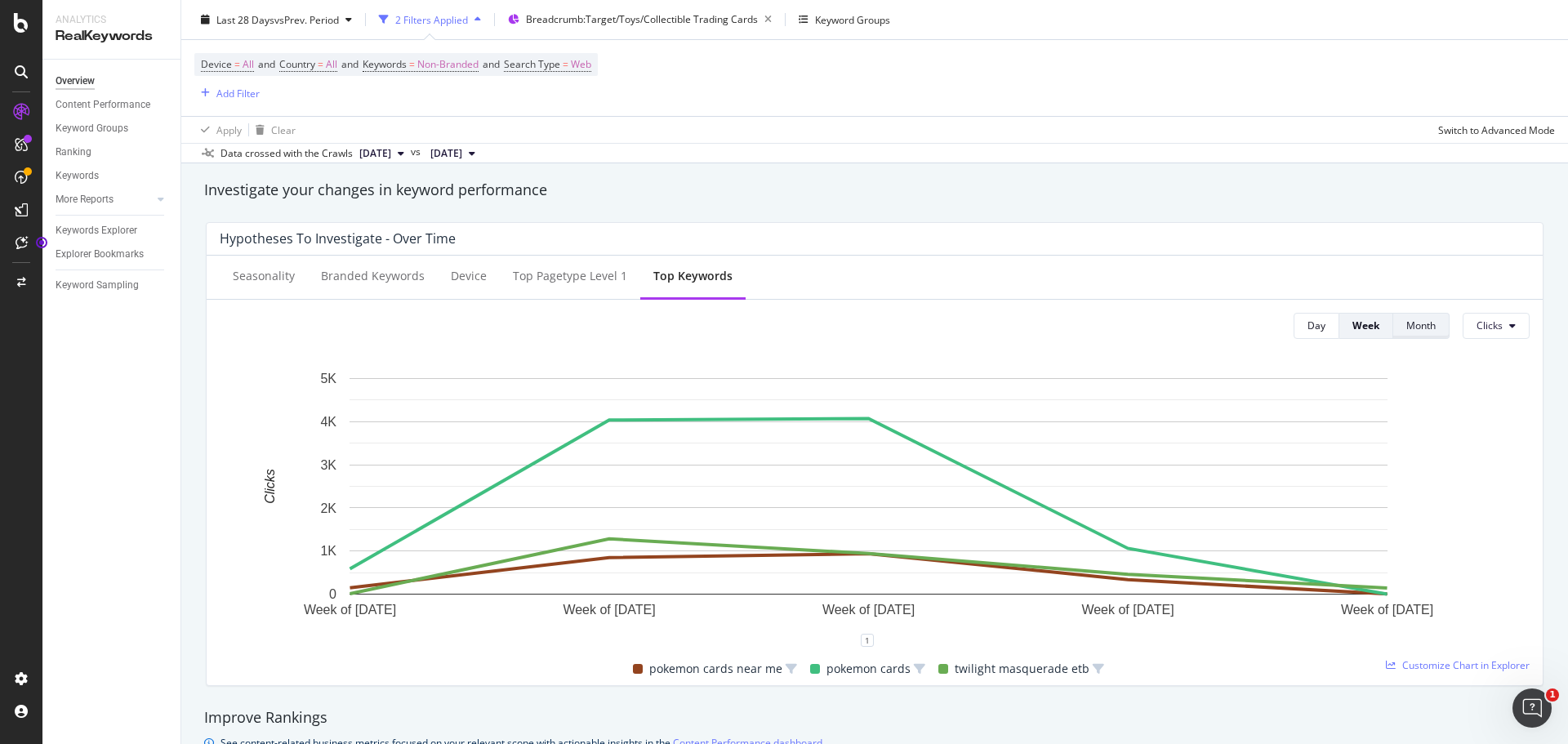
click at [1406, 324] on div "Month" at bounding box center [1420, 325] width 29 height 14
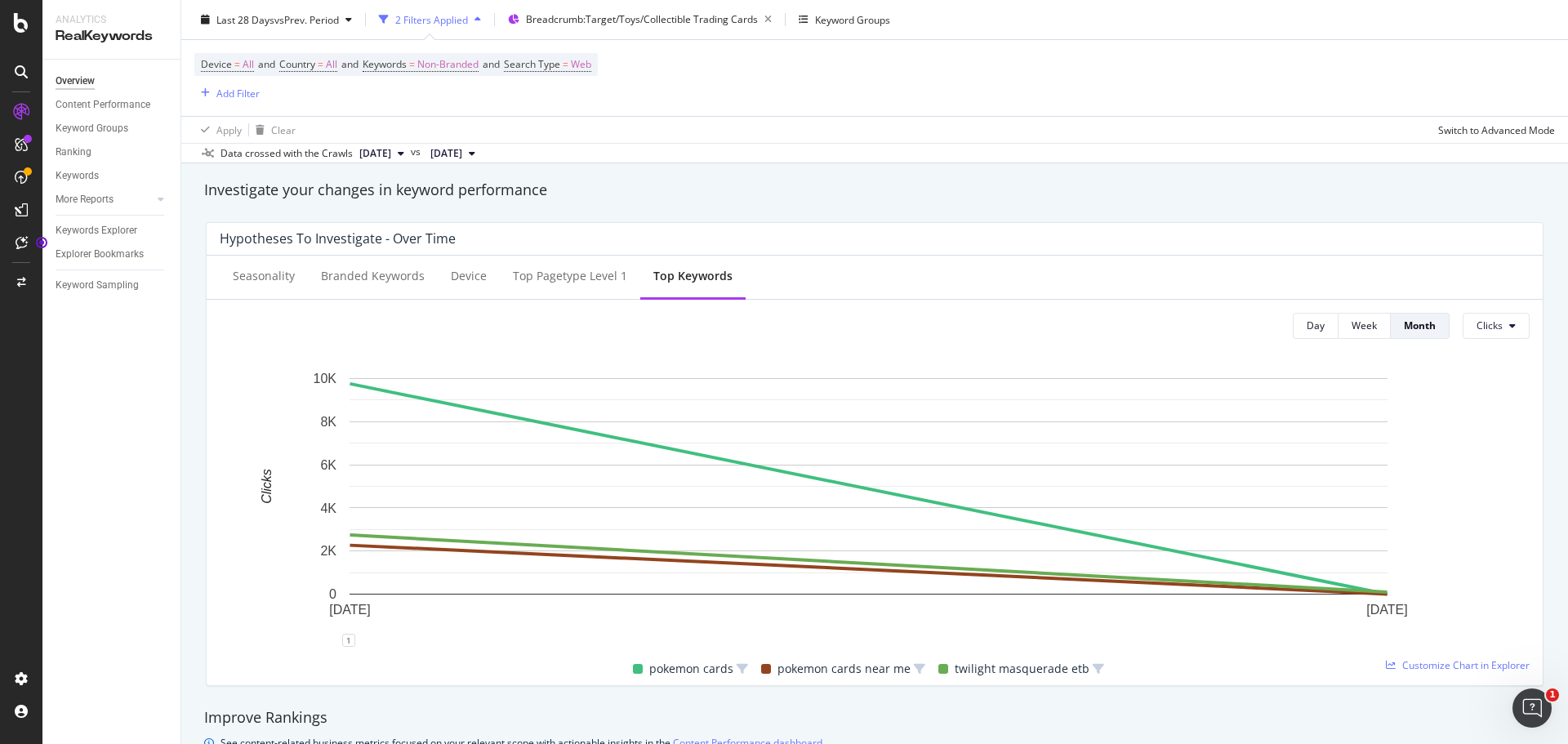
click at [391, 153] on span "[DATE]" at bounding box center [375, 153] width 32 height 15
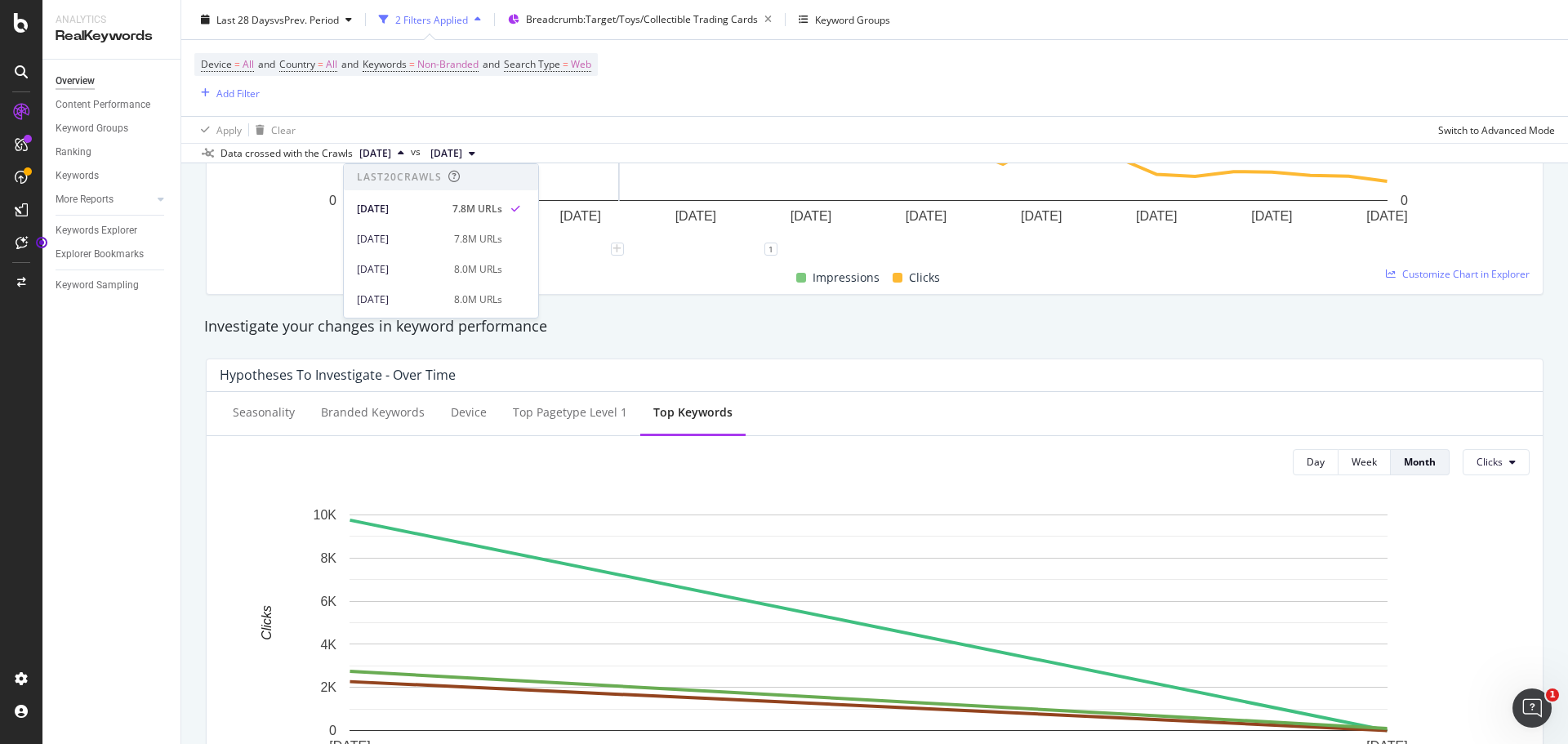
scroll to position [327, 0]
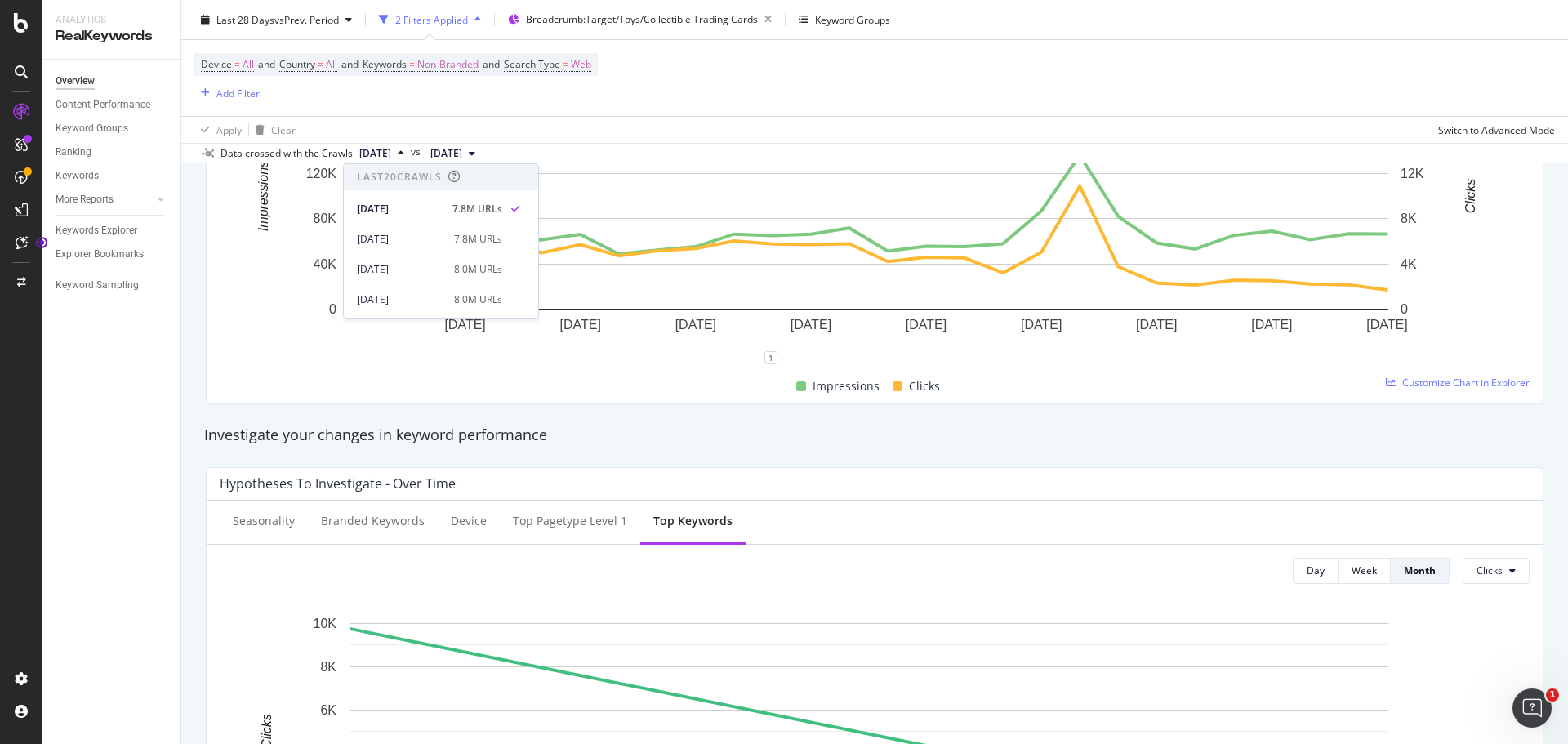
click at [768, 430] on div "Investigate your changes in keyword performance" at bounding box center [874, 435] width 1340 height 21
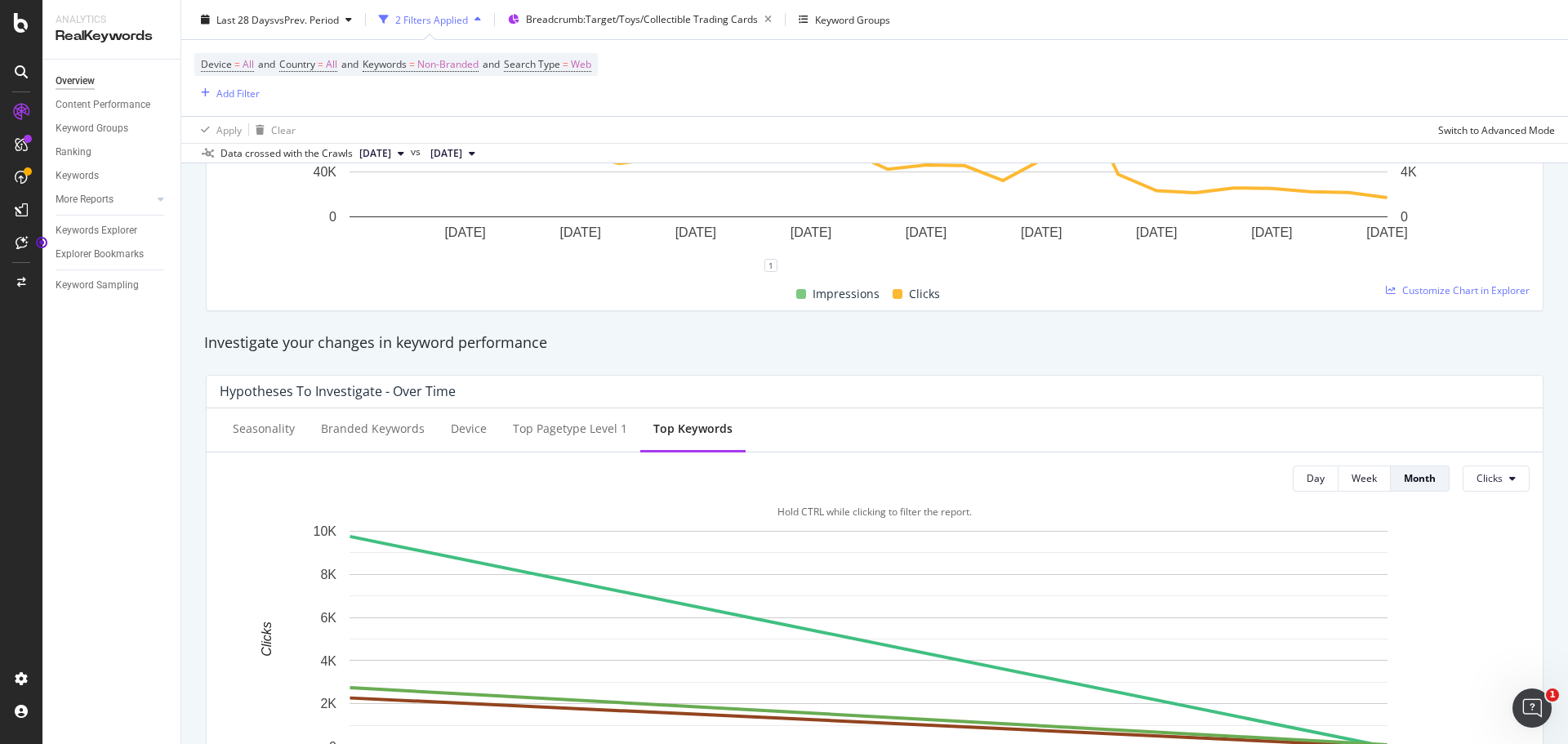
scroll to position [654, 0]
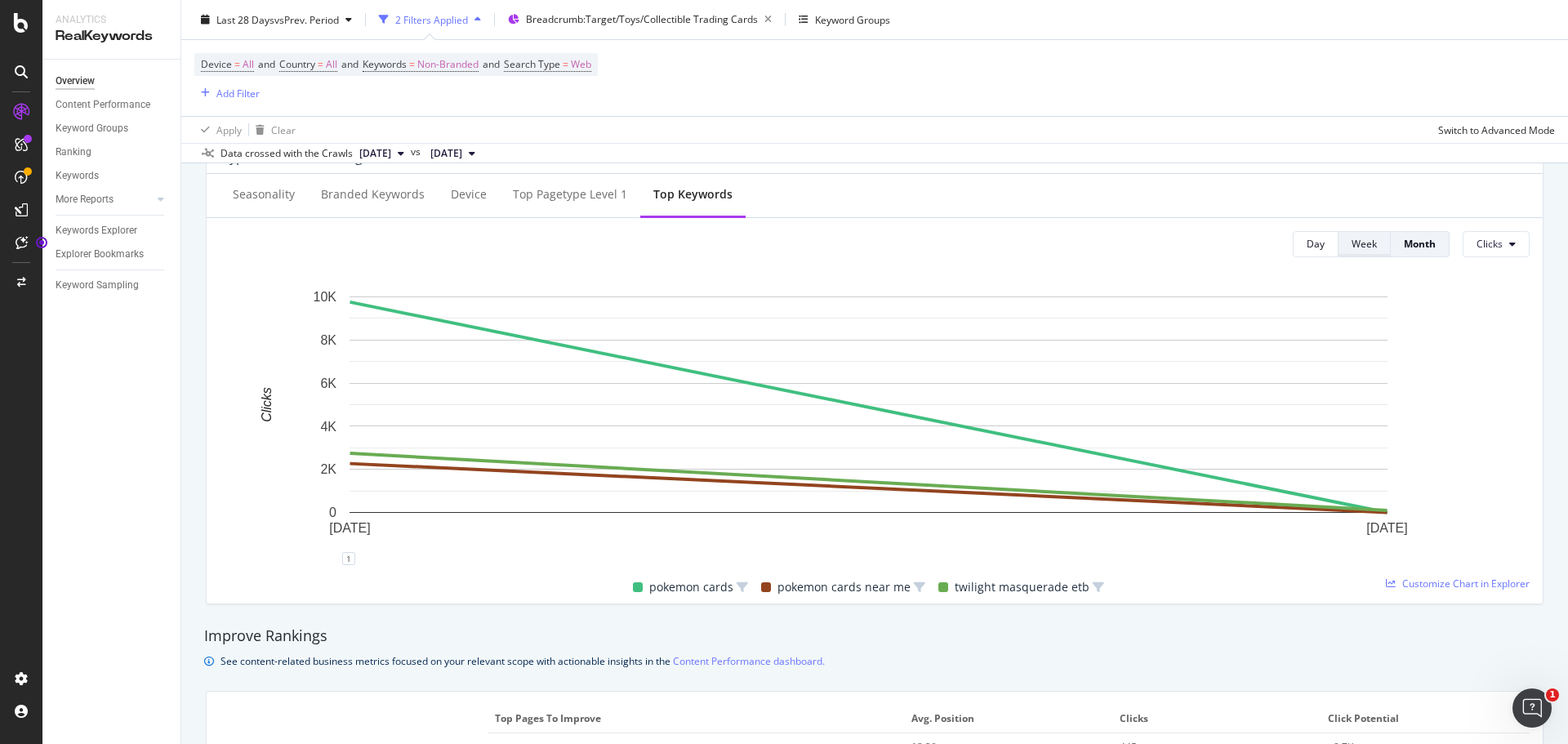
click at [1351, 240] on div "Week" at bounding box center [1364, 244] width 25 height 14
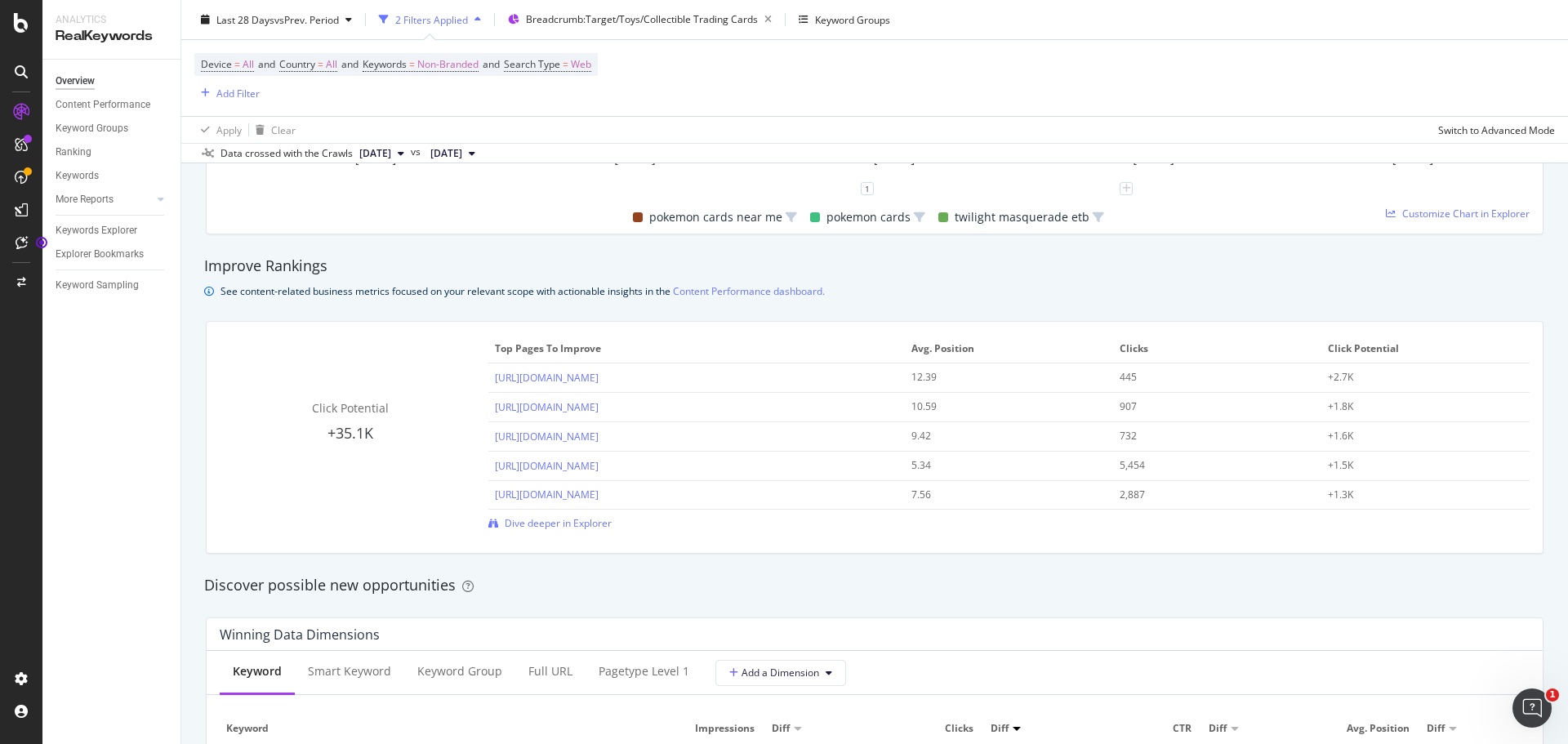
scroll to position [1062, 0]
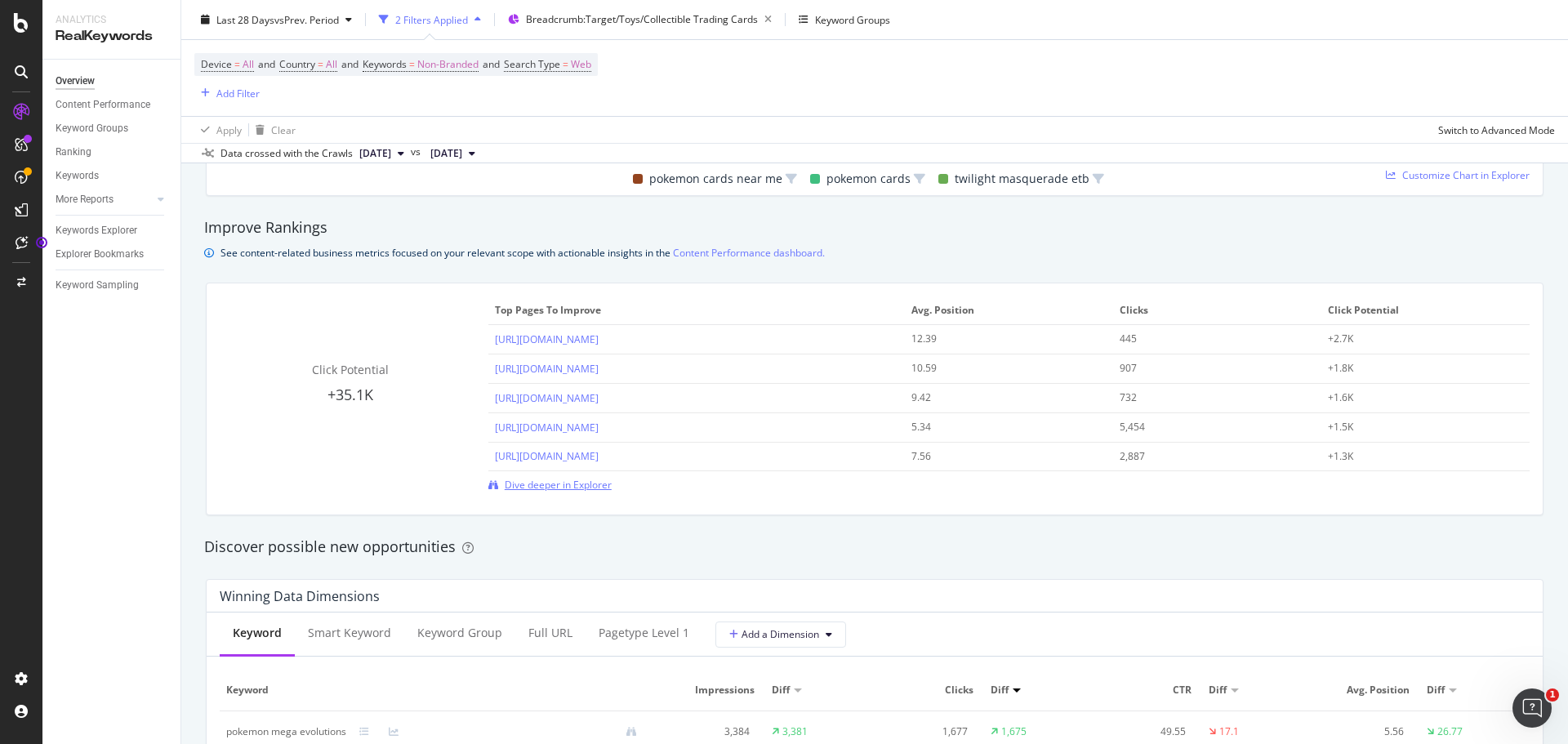
click at [544, 485] on span "Dive deeper in Explorer" at bounding box center [558, 485] width 107 height 14
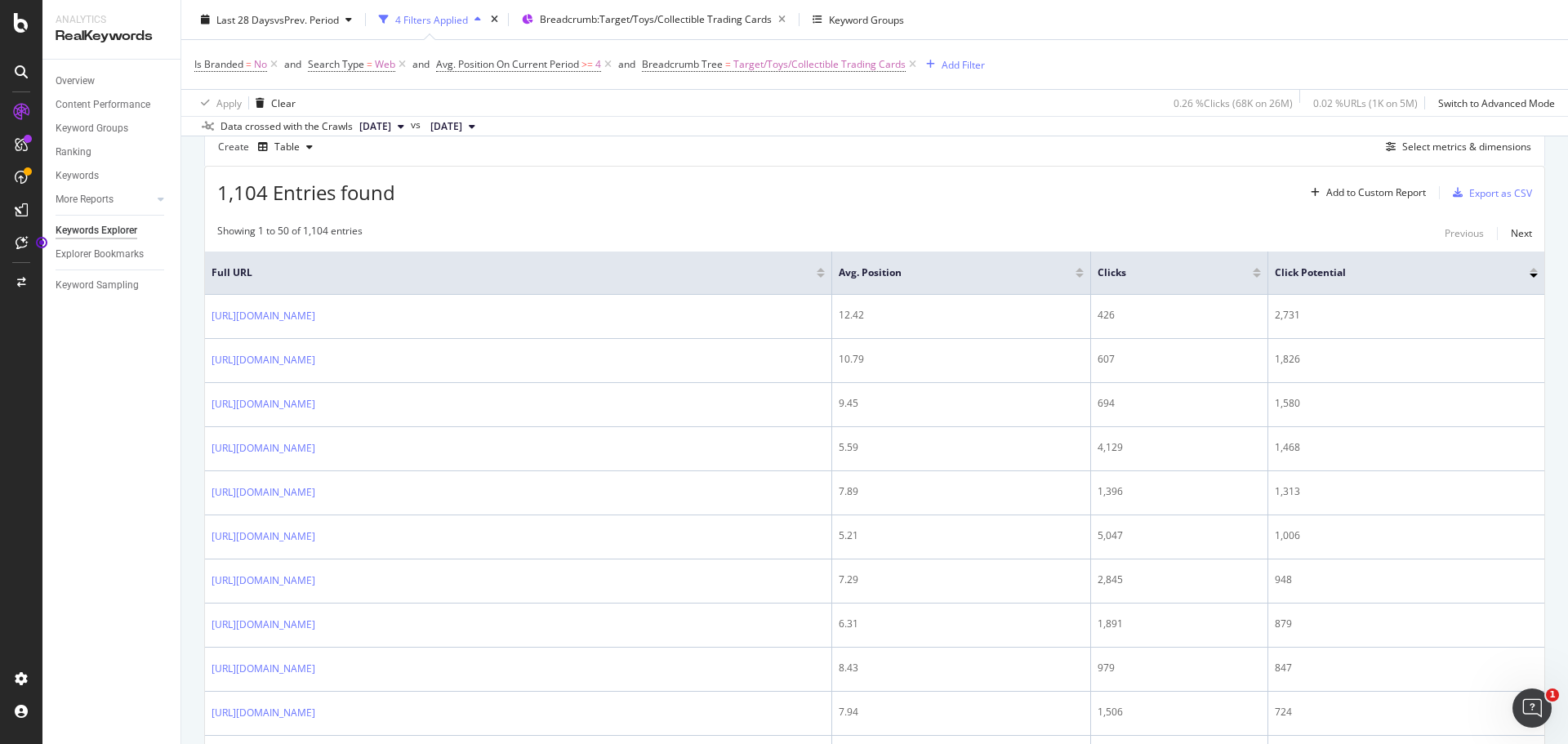
scroll to position [163, 0]
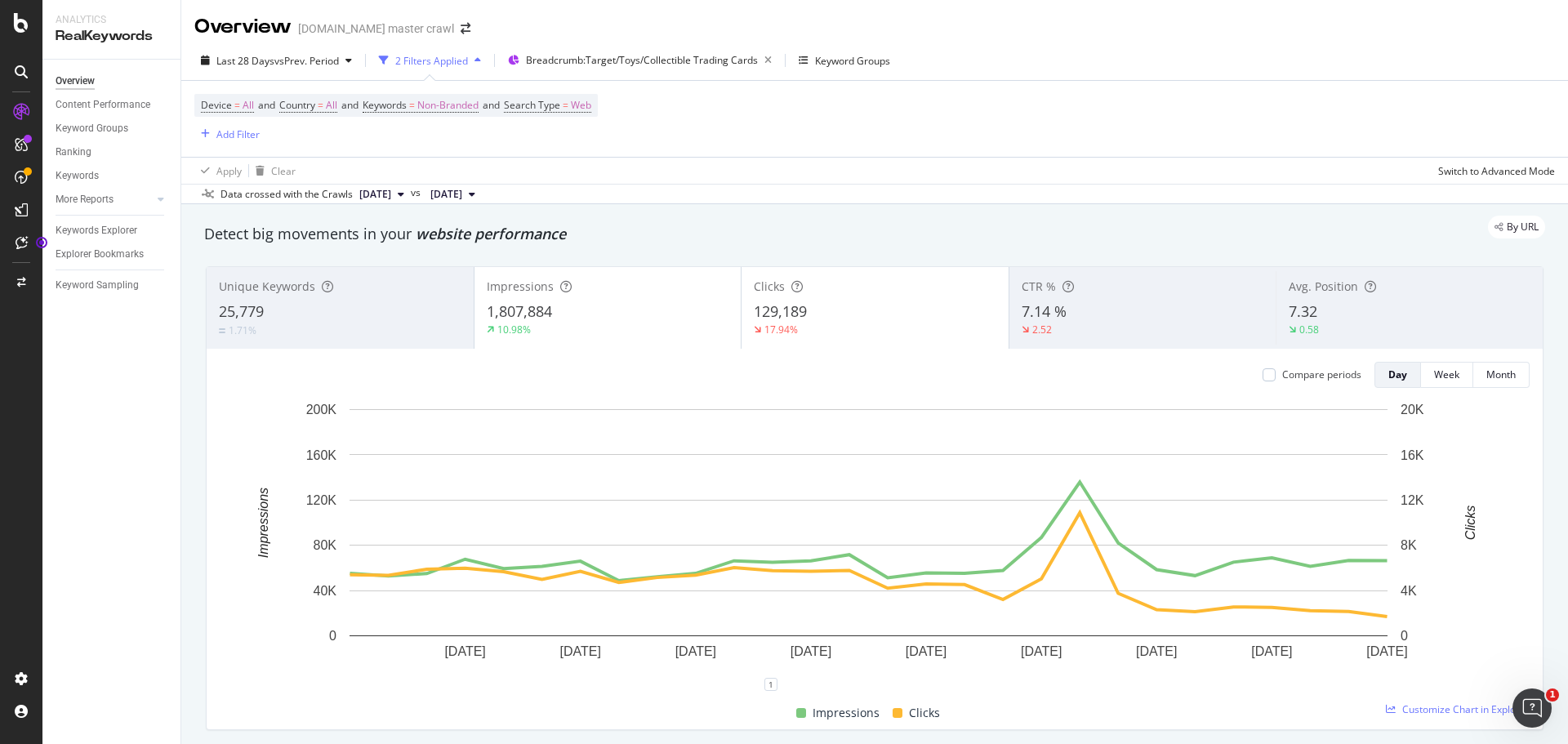
click at [1338, 314] on div "7.32" at bounding box center [1410, 311] width 242 height 21
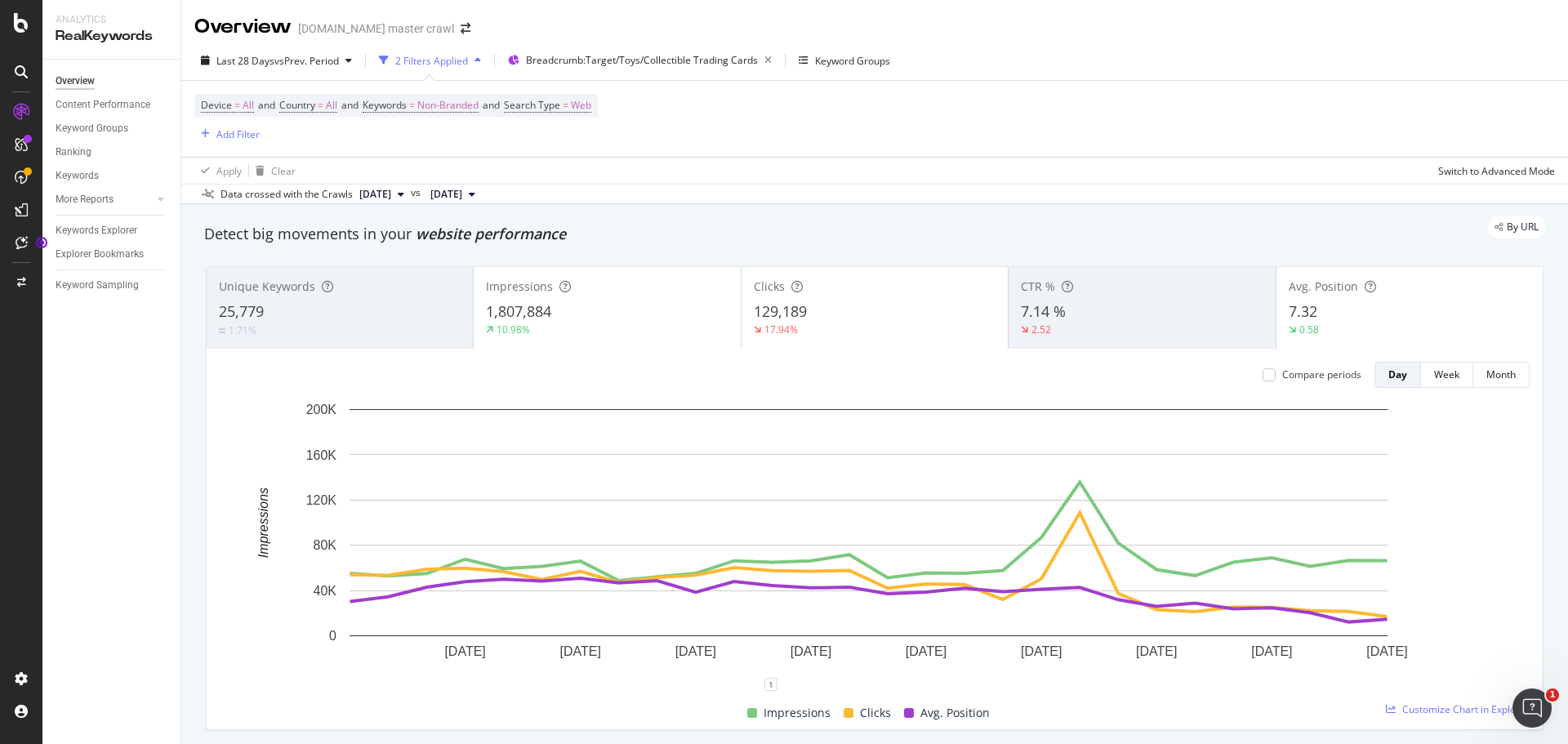
click at [293, 299] on div "Unique Keywords 25,779 1.71%" at bounding box center [339, 308] width 266 height 73
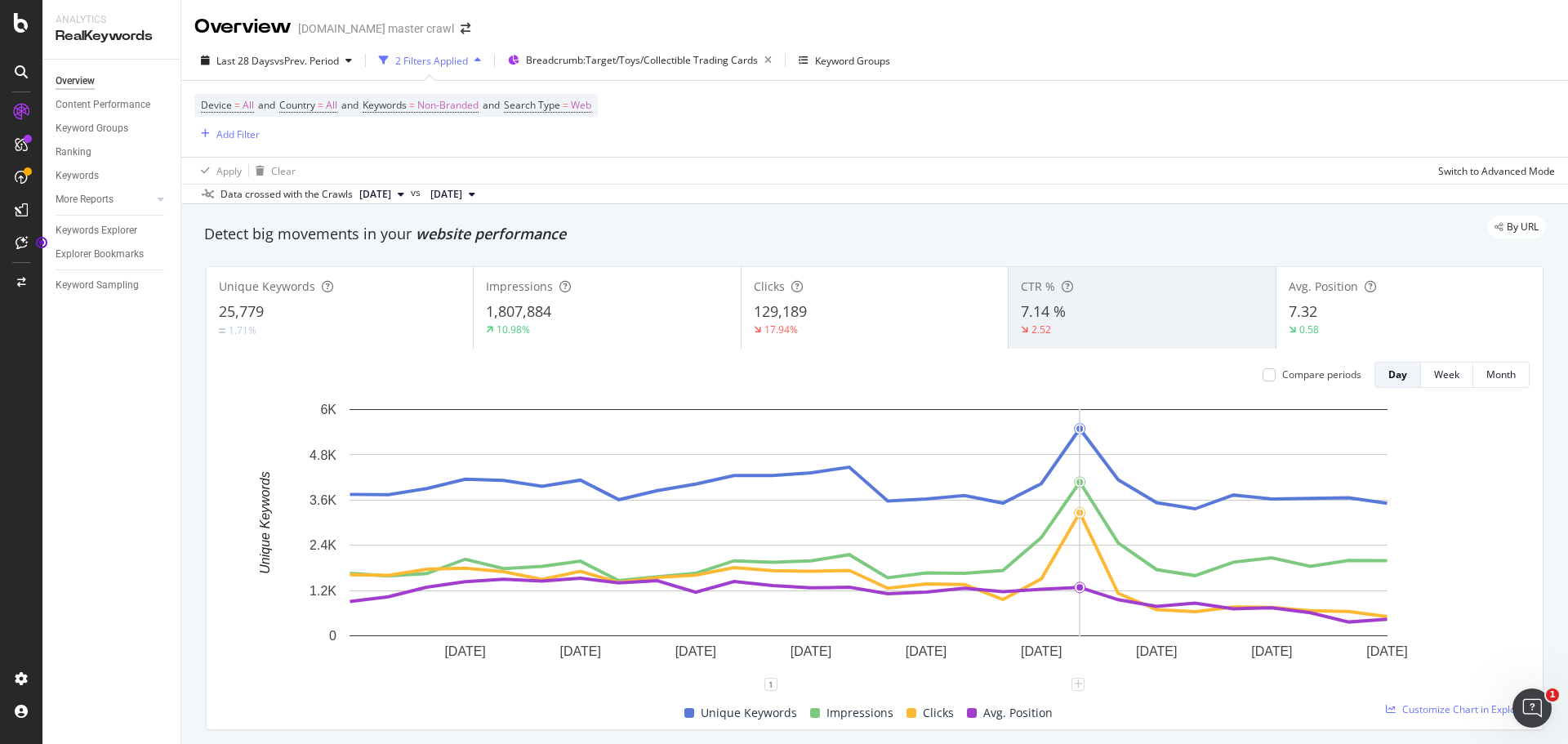
click at [1084, 550] on rect "A chart." at bounding box center [868, 523] width 1038 height 227
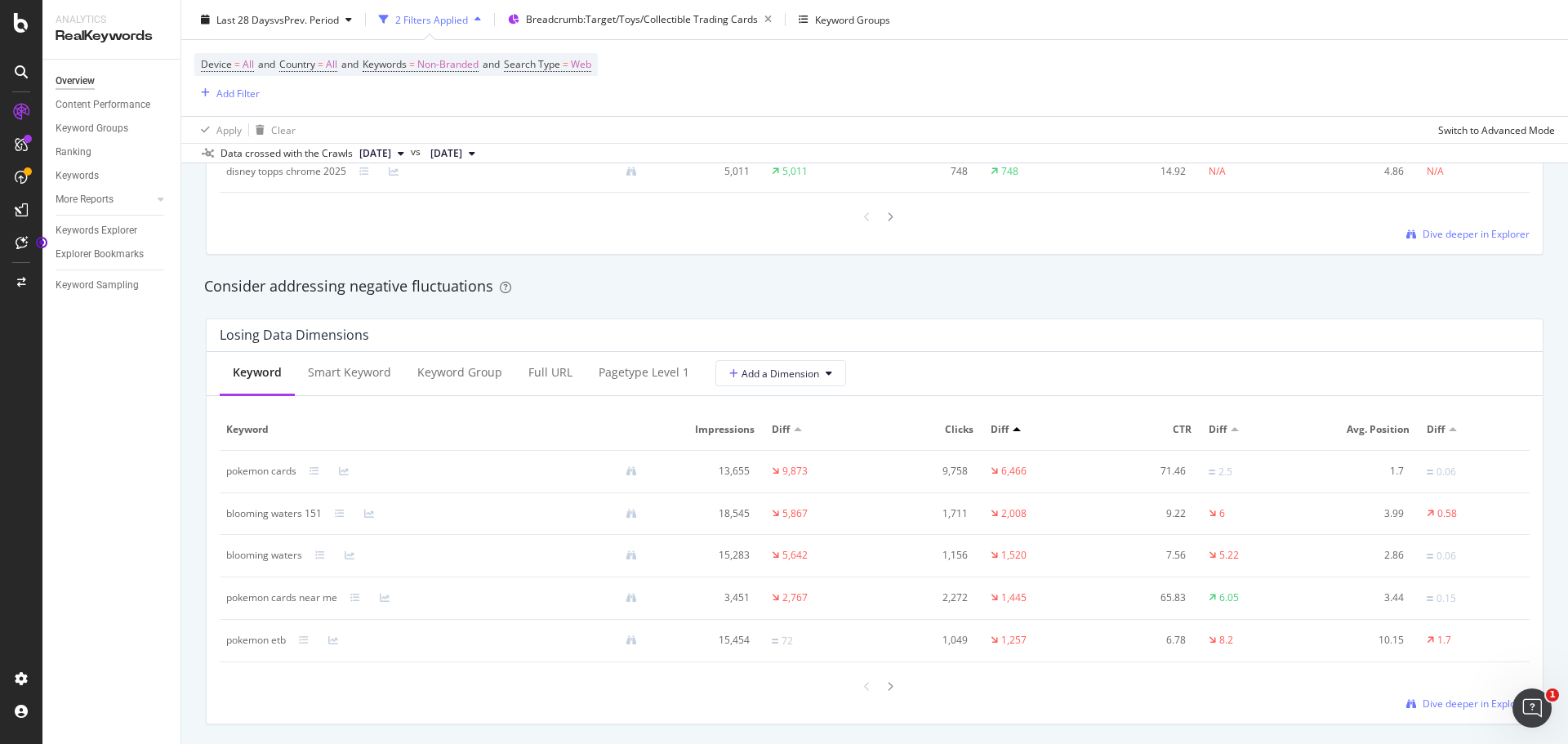
scroll to position [1797, 0]
click at [887, 678] on icon at bounding box center [890, 680] width 7 height 10
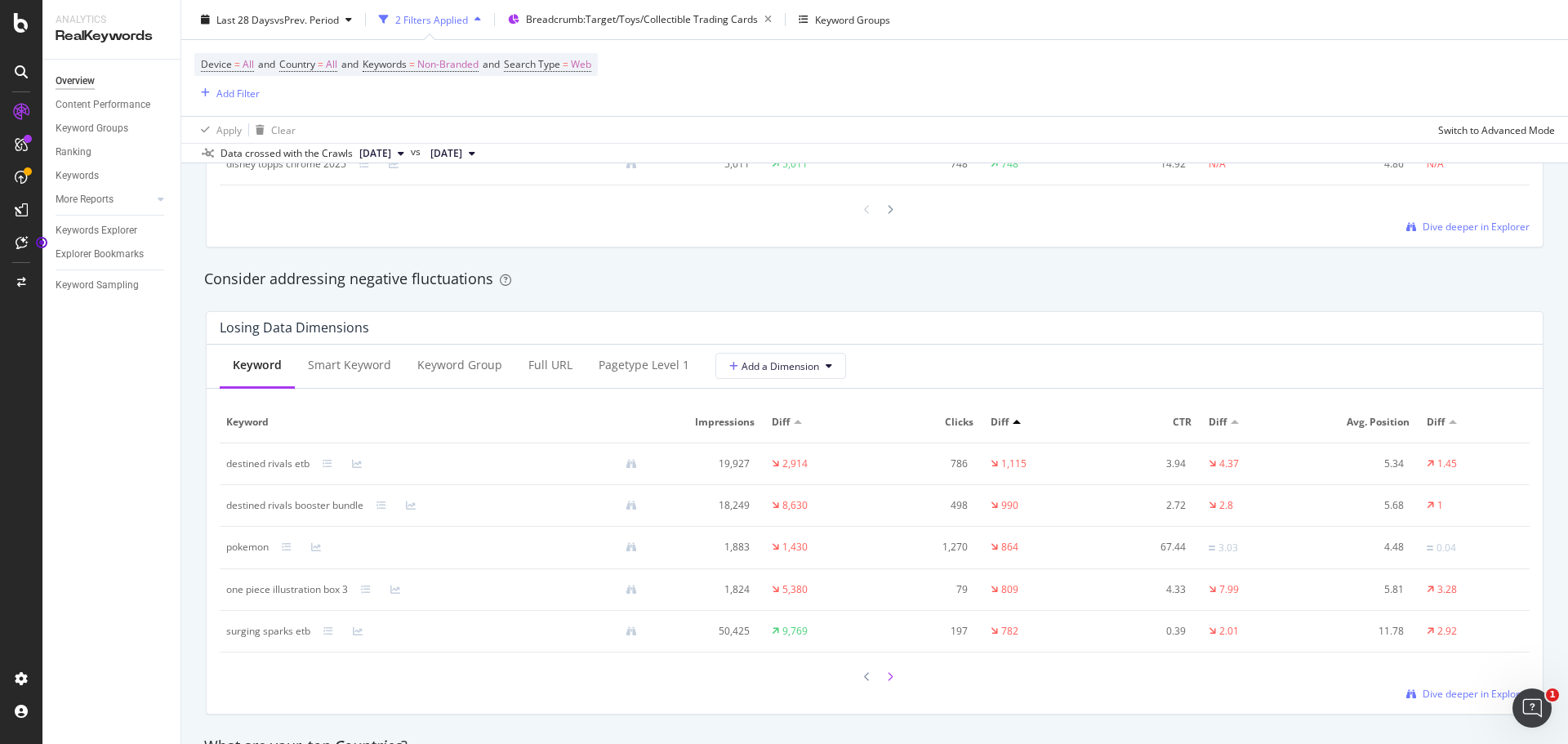
click at [887, 672] on icon at bounding box center [890, 677] width 7 height 10
